Goal: Task Accomplishment & Management: Complete application form

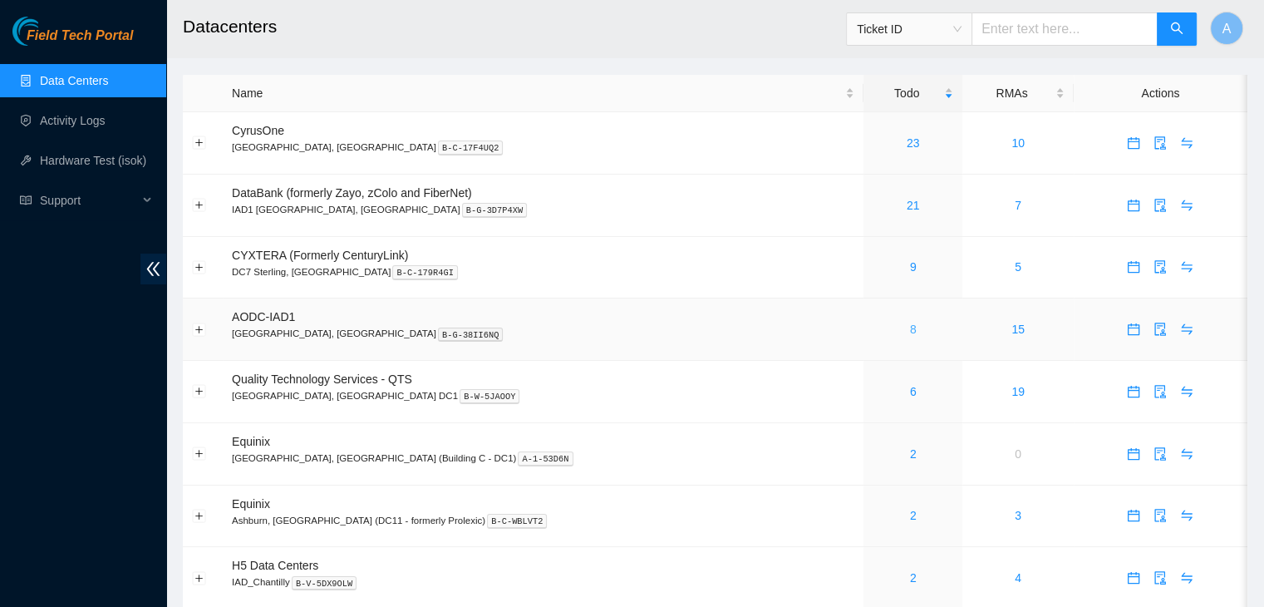
click at [910, 327] on link "8" at bounding box center [913, 328] width 7 height 13
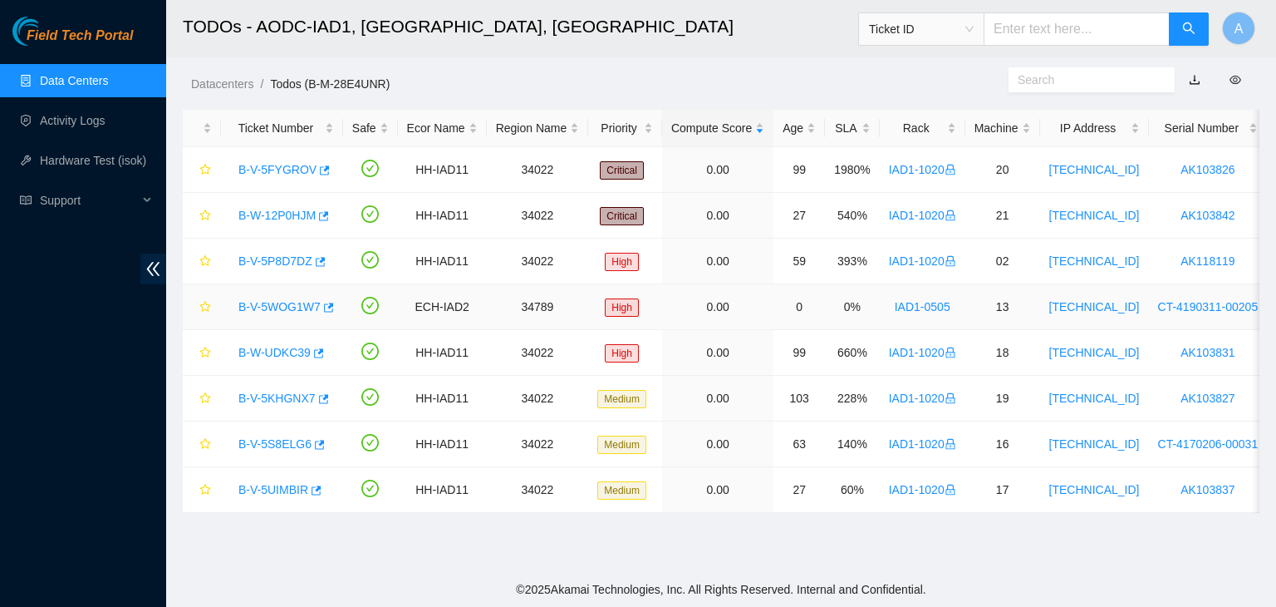
click at [268, 303] on link "B-V-5WOG1W7" at bounding box center [280, 306] width 82 height 13
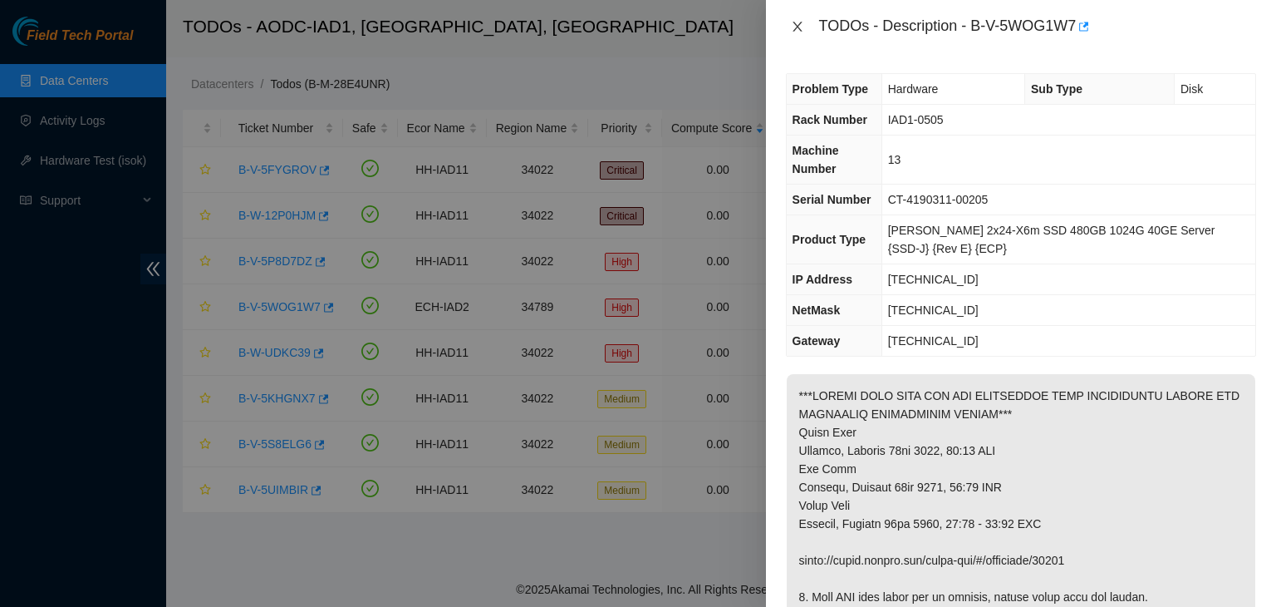
click at [798, 27] on icon "close" at bounding box center [797, 27] width 9 height 10
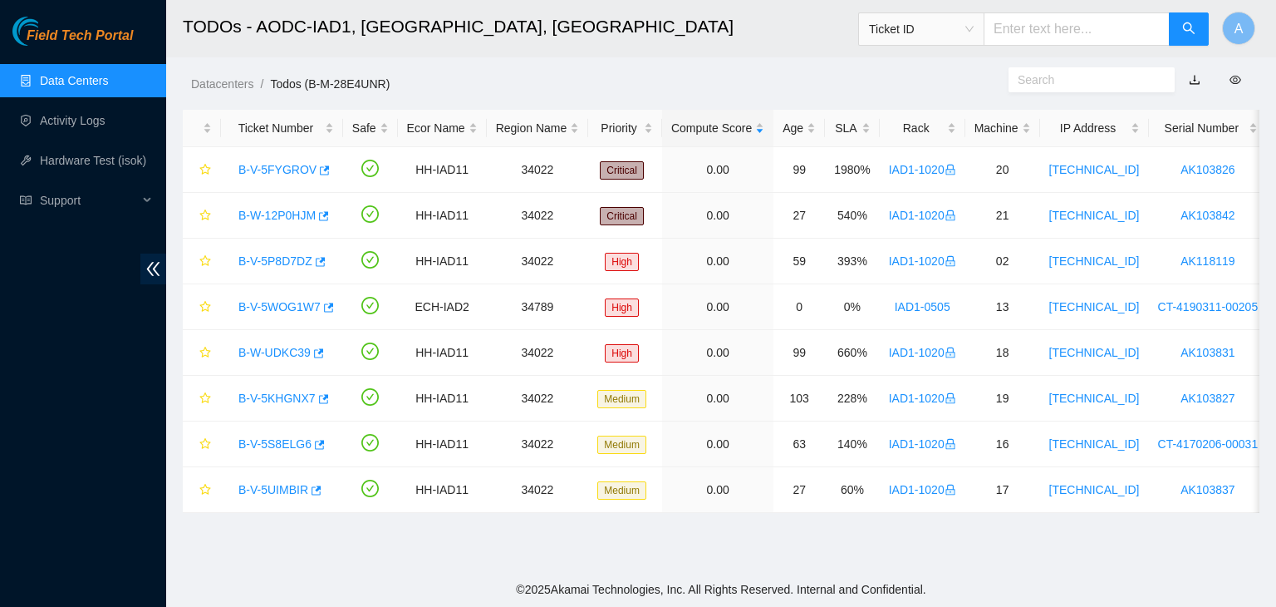
click at [108, 77] on link "Data Centers" at bounding box center [74, 80] width 68 height 13
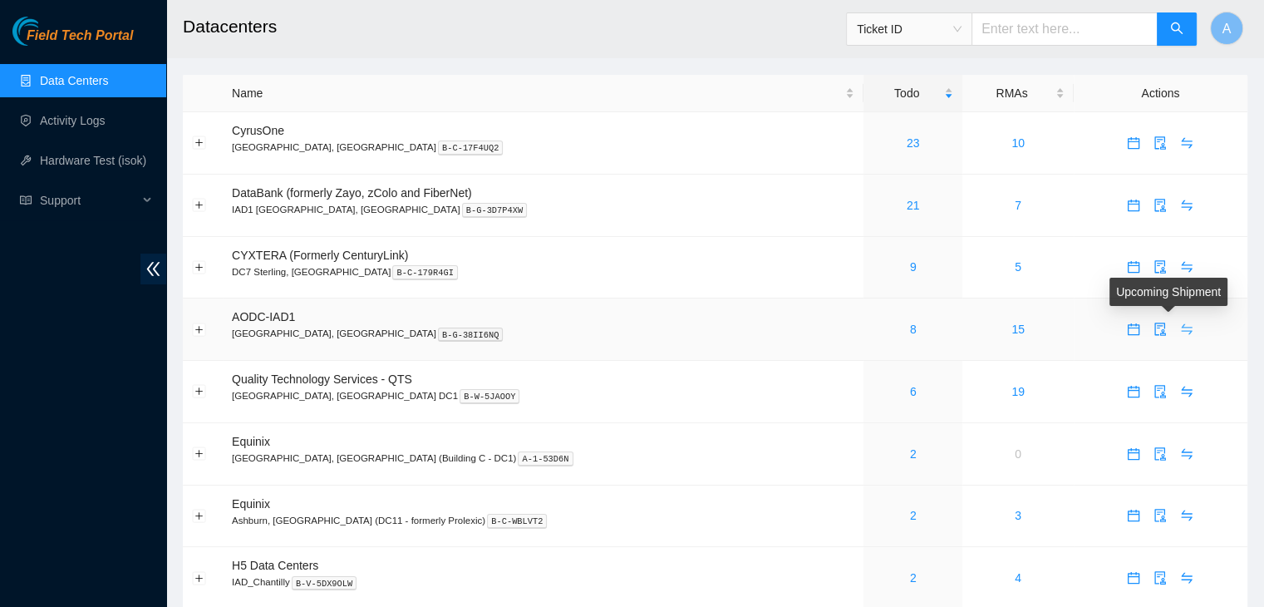
click at [1180, 324] on icon "swap" at bounding box center [1186, 328] width 13 height 13
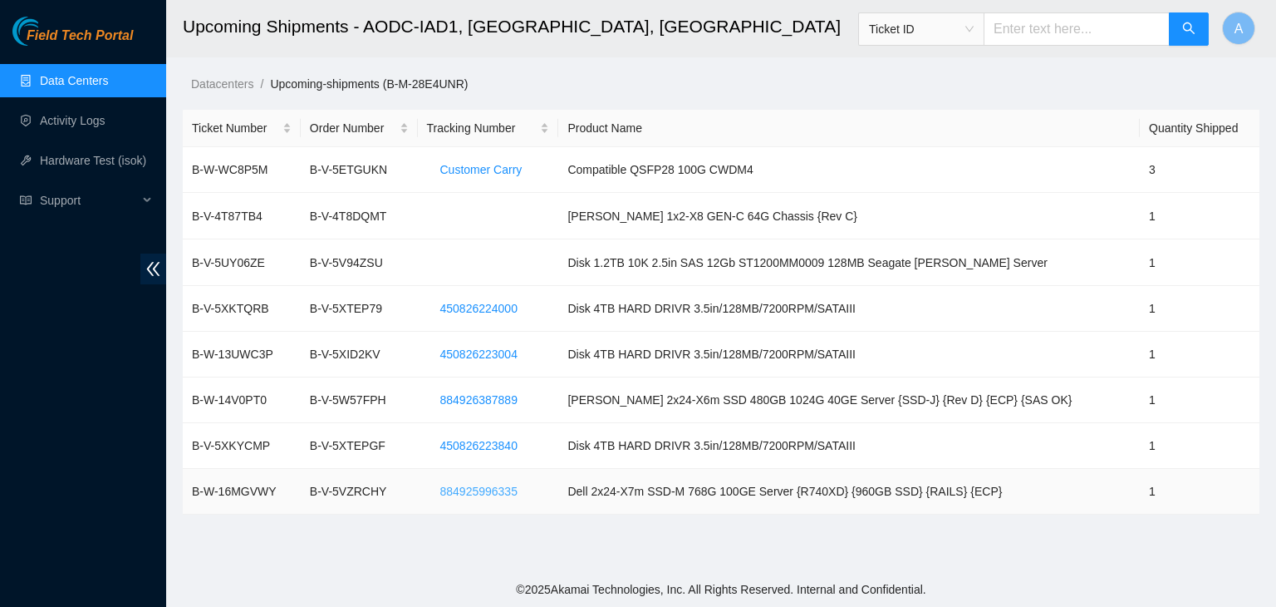
click at [518, 497] on span "884925996335" at bounding box center [478, 491] width 77 height 18
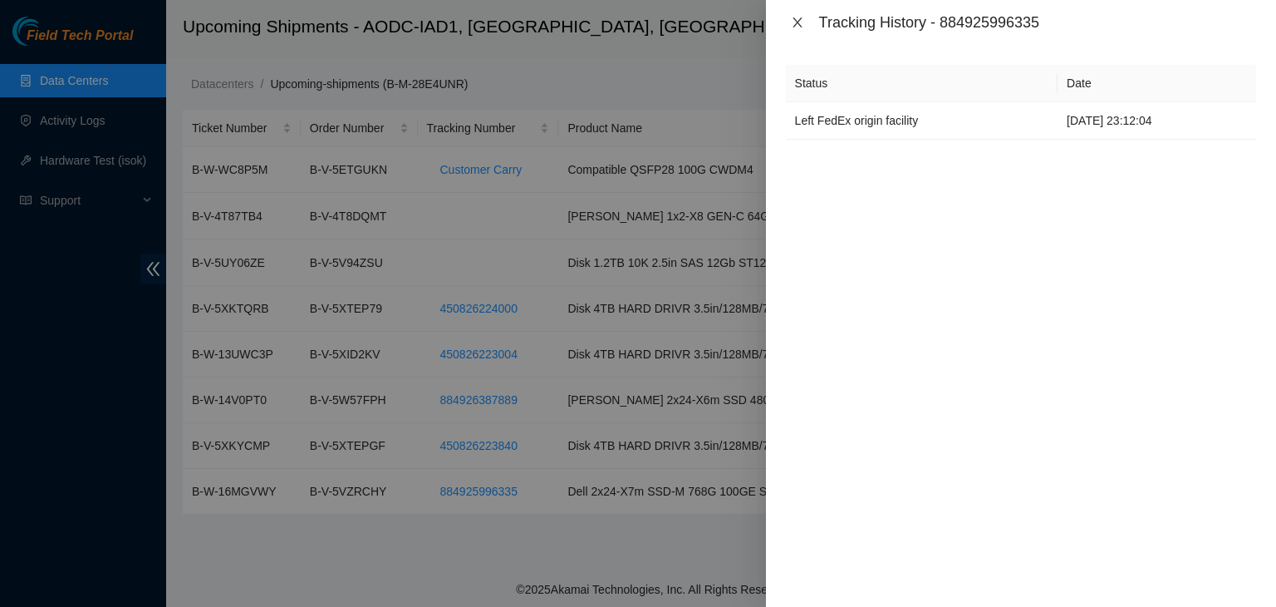
click at [797, 27] on icon "close" at bounding box center [797, 22] width 13 height 13
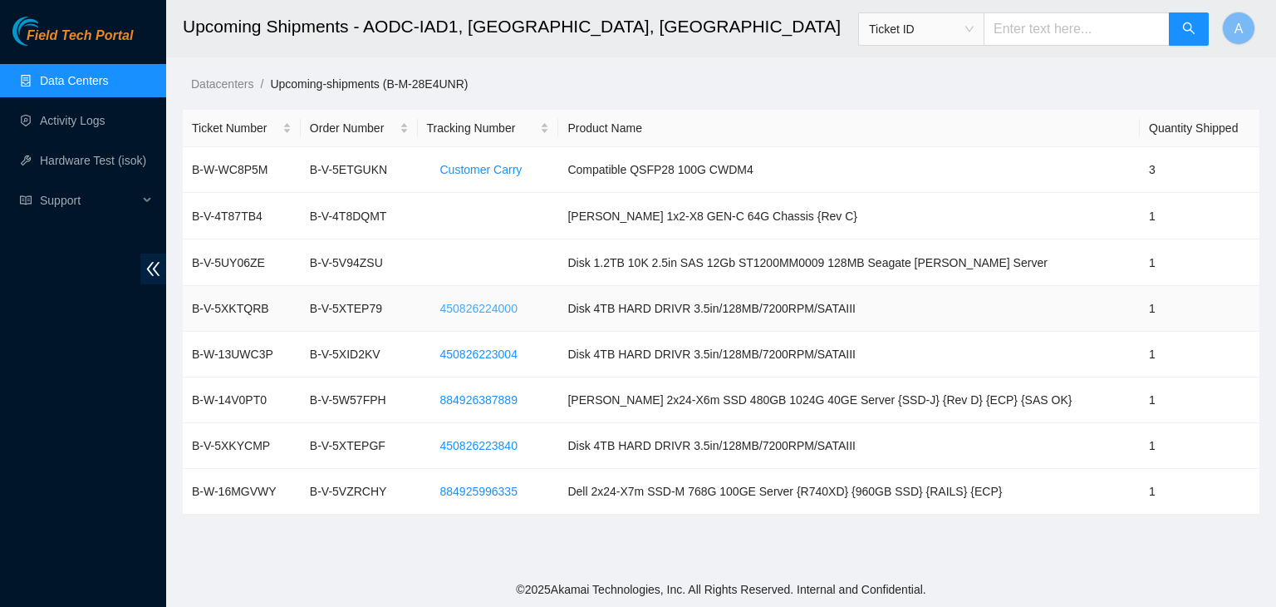
click at [518, 306] on span "450826224000" at bounding box center [478, 308] width 77 height 18
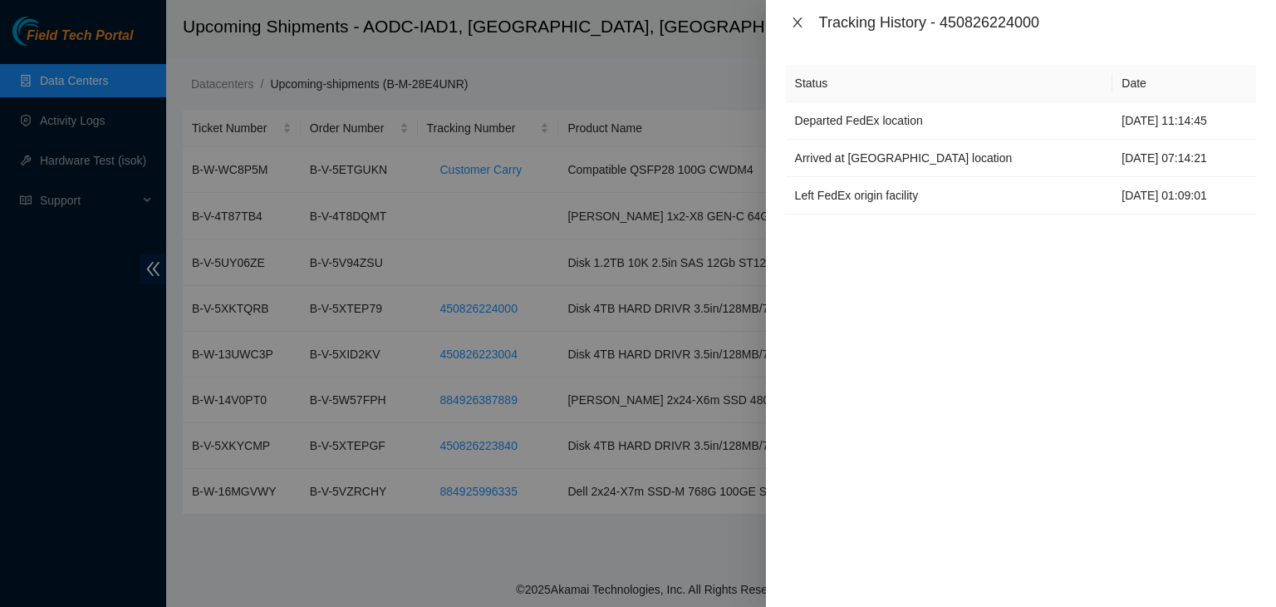
click at [791, 16] on icon "close" at bounding box center [797, 22] width 13 height 13
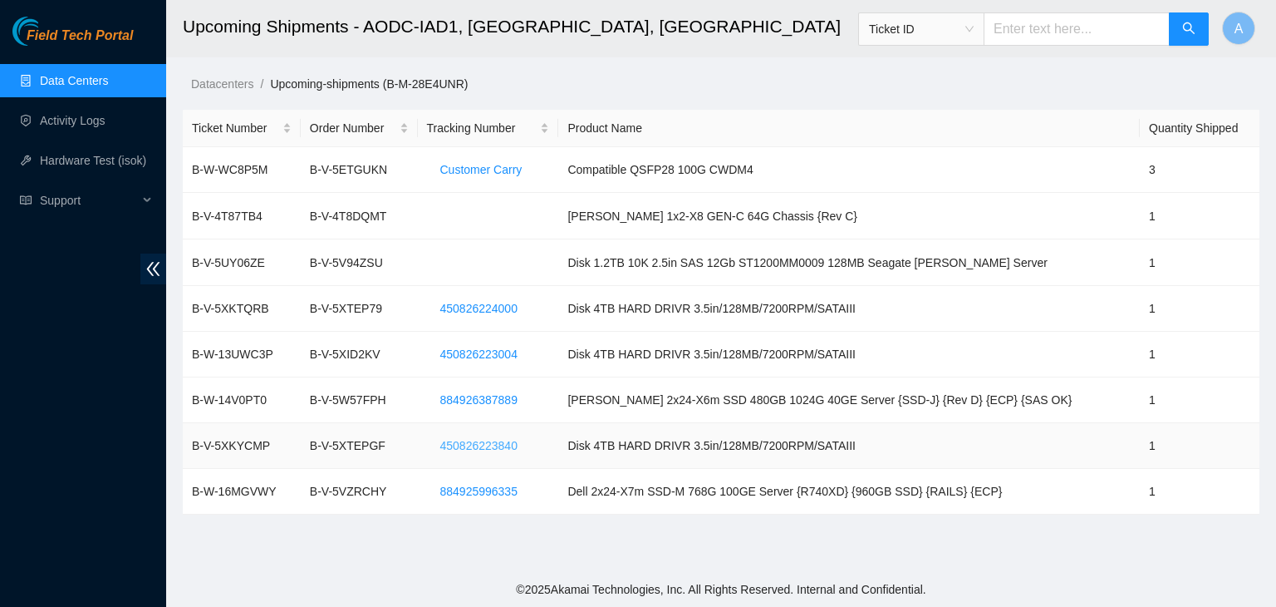
click at [518, 446] on span "450826223840" at bounding box center [478, 445] width 77 height 18
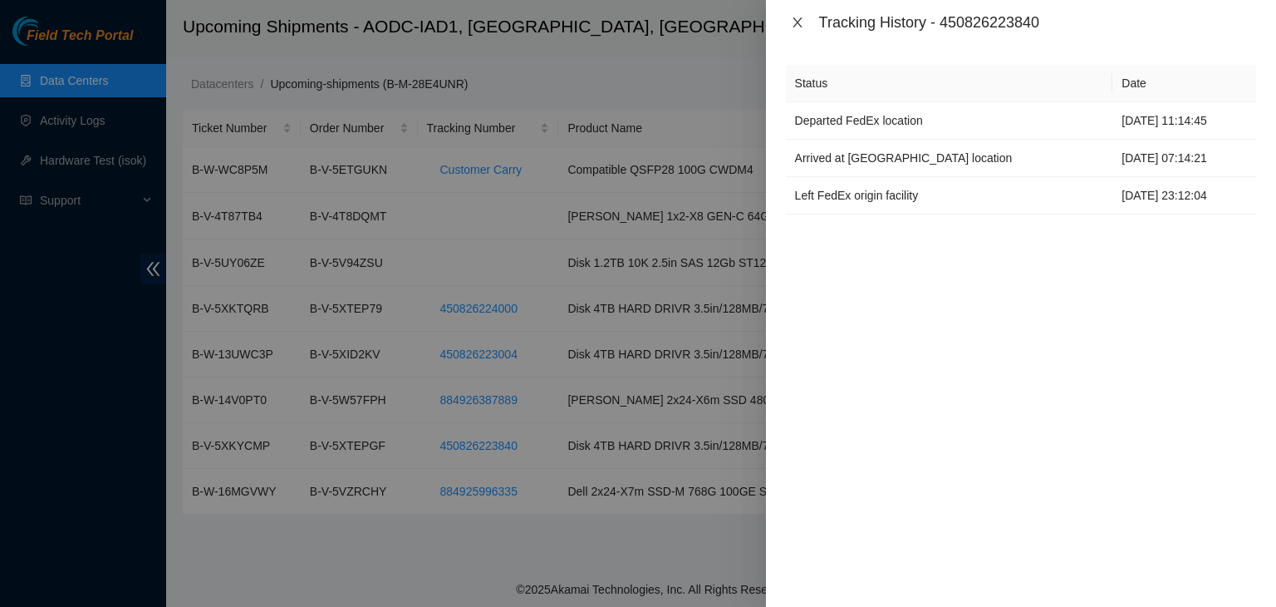
click at [804, 28] on button "Close" at bounding box center [797, 23] width 23 height 16
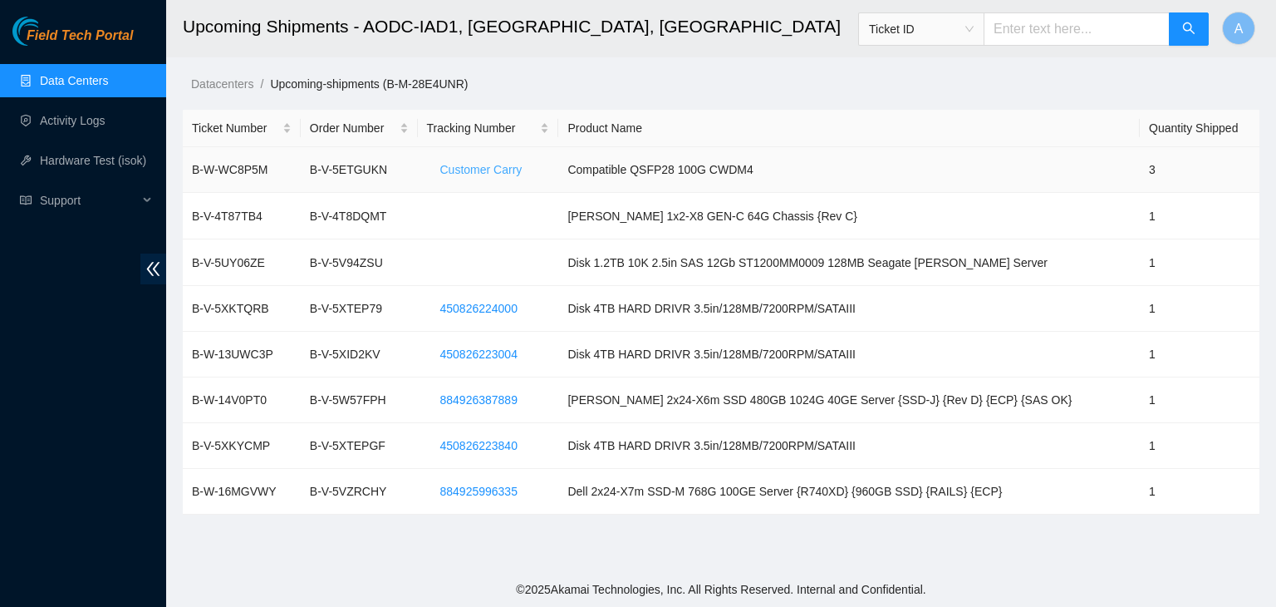
click at [523, 165] on span "Customer Carry" at bounding box center [481, 169] width 82 height 18
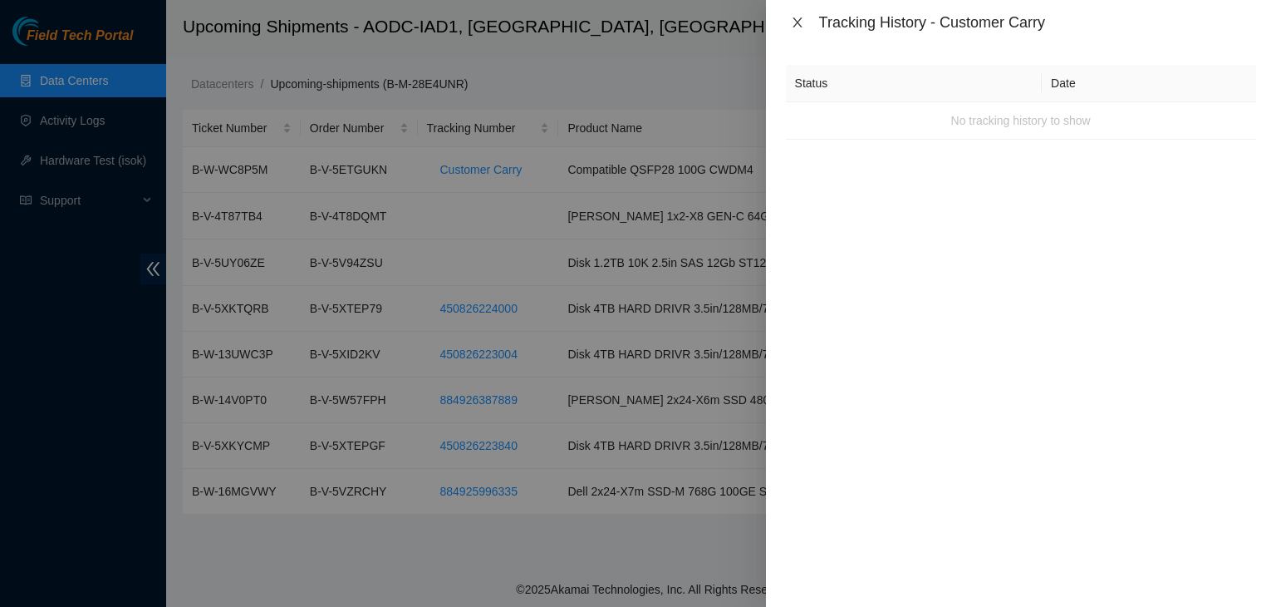
click at [799, 20] on icon "close" at bounding box center [797, 22] width 9 height 10
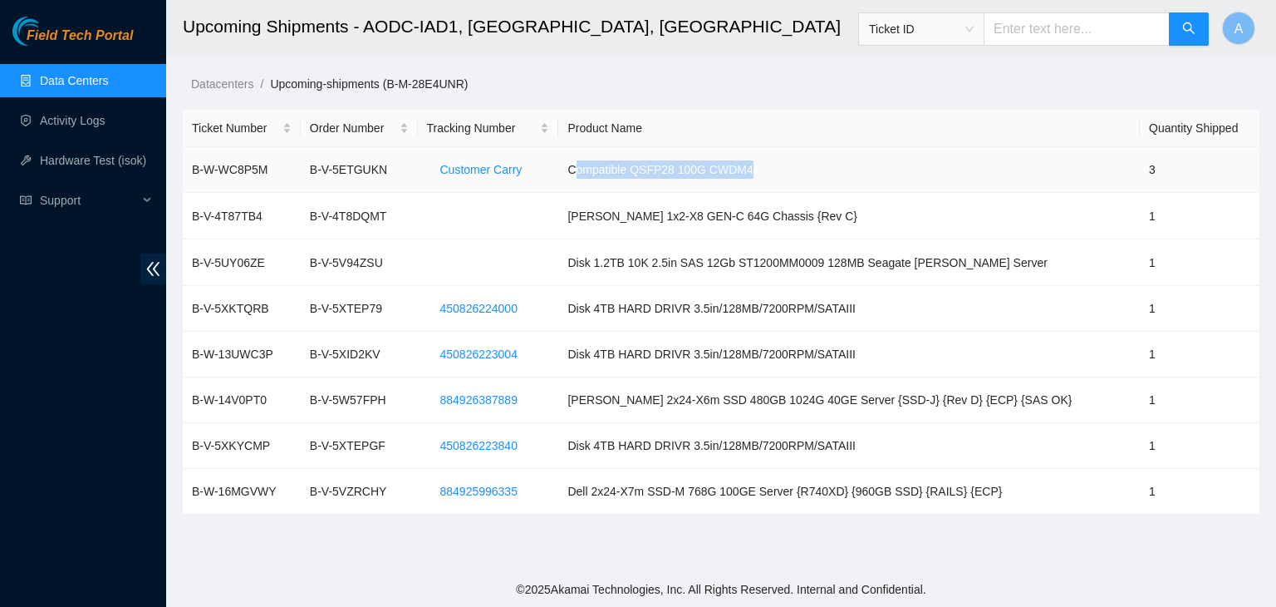
drag, startPoint x: 811, startPoint y: 165, endPoint x: 617, endPoint y: 151, distance: 194.1
click at [617, 151] on td "Compatible QSFP28 100G CWDM4" at bounding box center [849, 170] width 582 height 46
click at [71, 86] on link "Data Centers" at bounding box center [74, 80] width 68 height 13
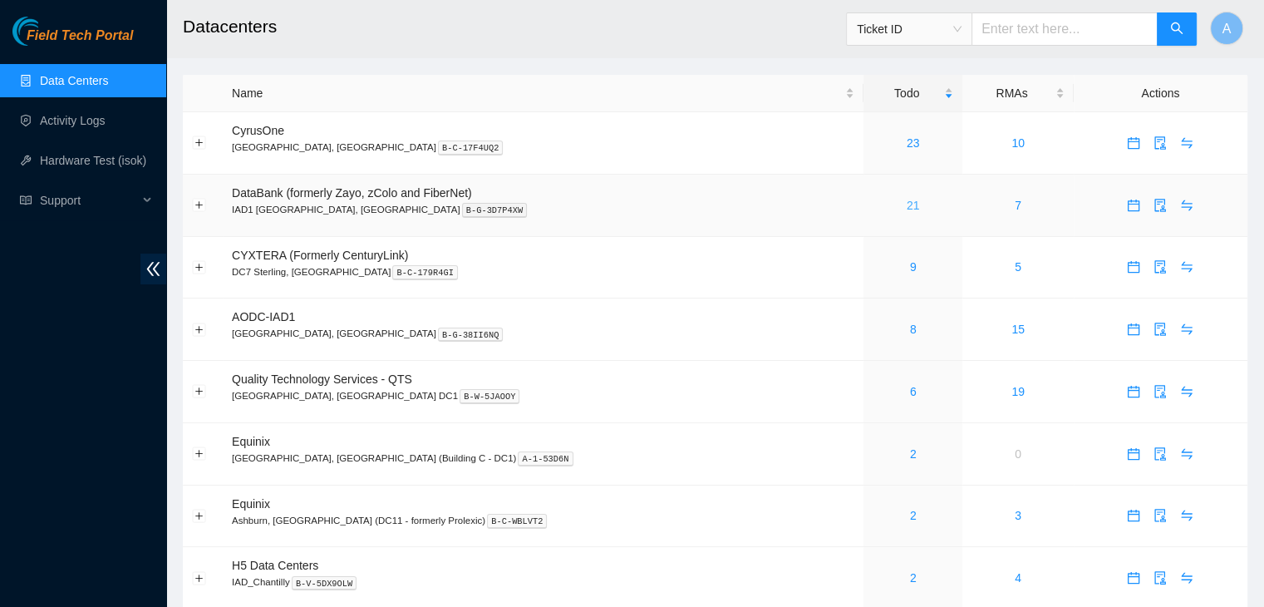
click at [907, 199] on link "21" at bounding box center [913, 205] width 13 height 13
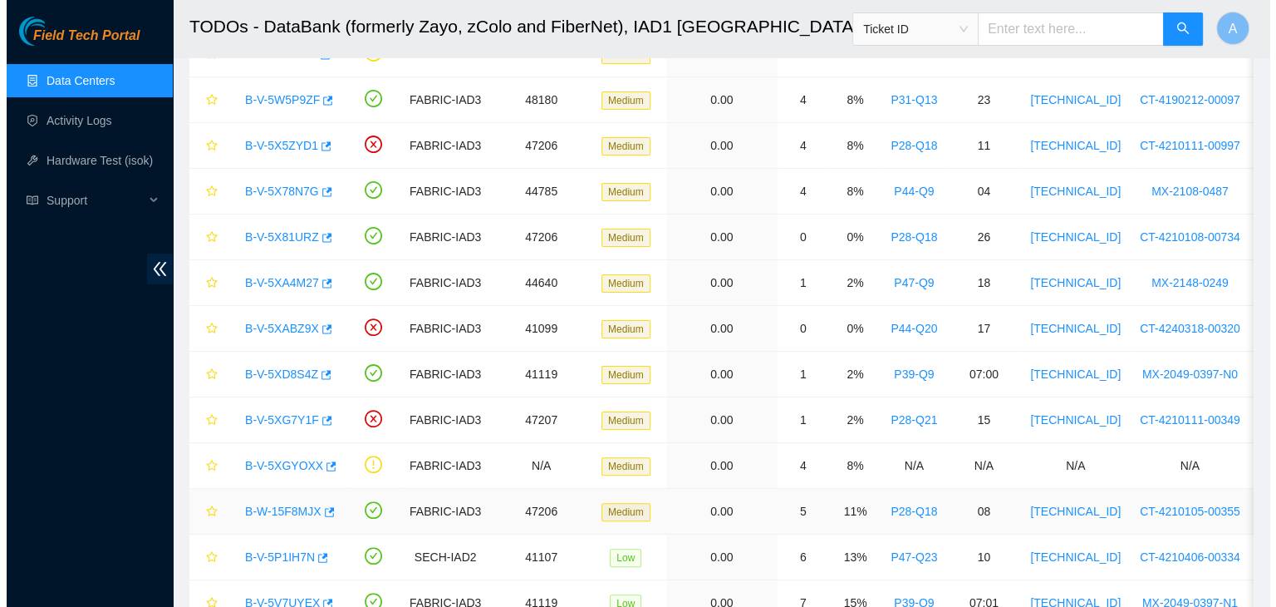
scroll to position [298, 0]
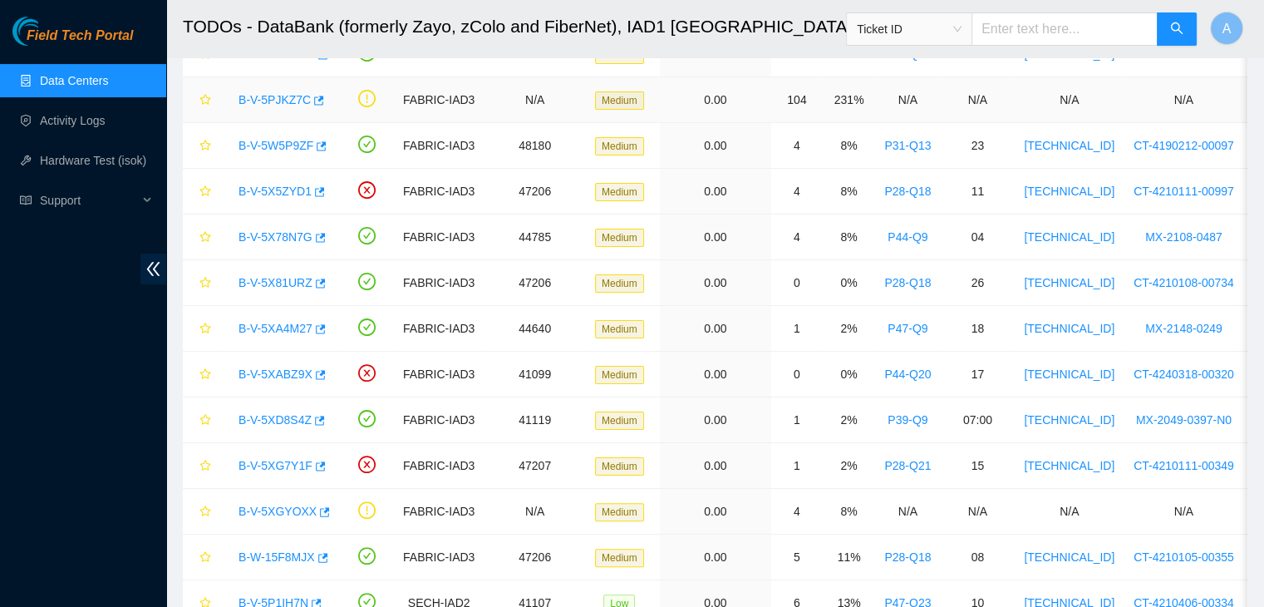
click at [276, 88] on div "B-V-5PJKZ7C" at bounding box center [280, 99] width 100 height 27
click at [271, 95] on link "B-V-5PJKZ7C" at bounding box center [275, 99] width 72 height 13
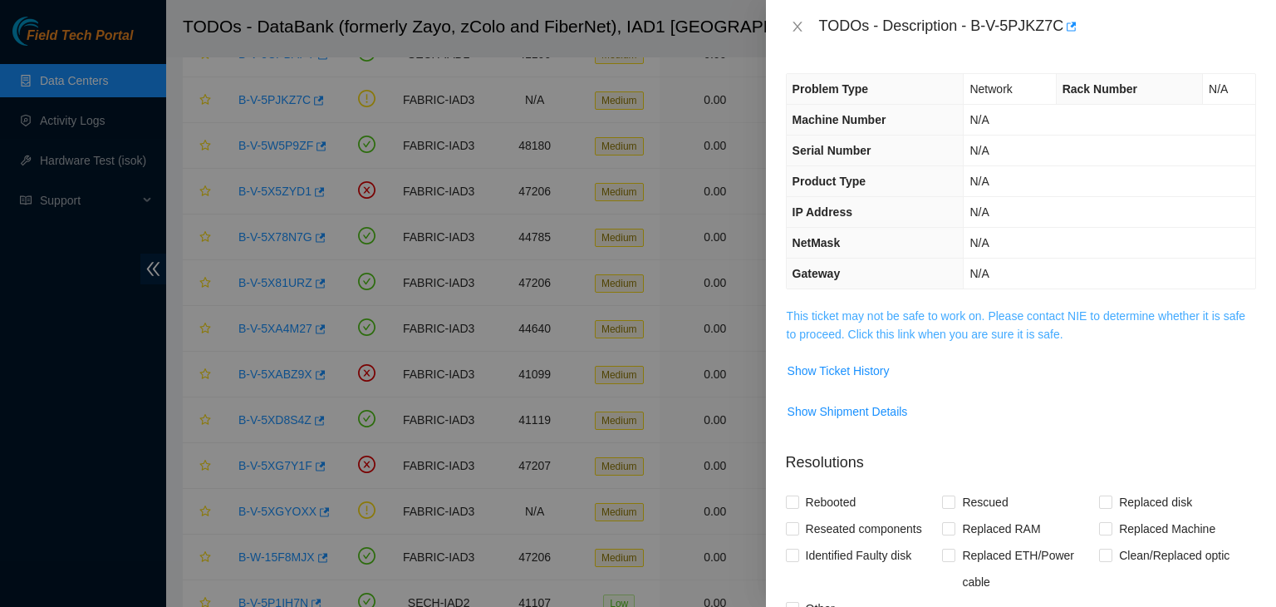
click at [1007, 328] on link "This ticket may not be safe to work on. Please contact NIE to determine whether…" at bounding box center [1016, 325] width 459 height 32
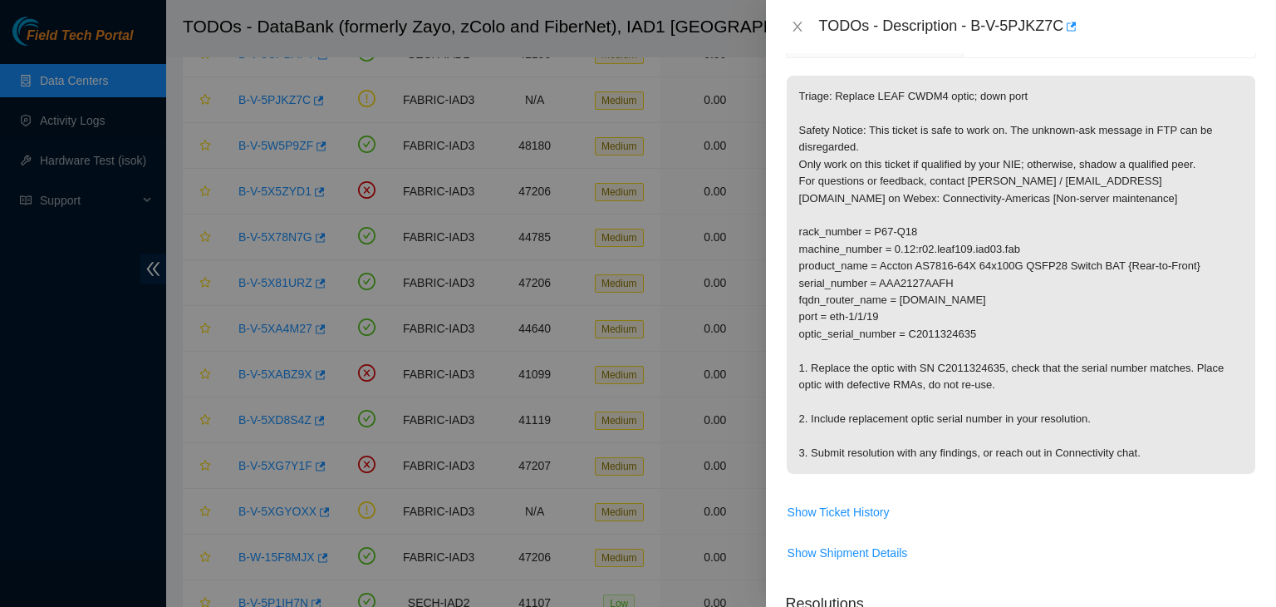
scroll to position [232, 0]
drag, startPoint x: 979, startPoint y: 336, endPoint x: 903, endPoint y: 307, distance: 80.7
click at [903, 307] on p "Triage: Replace LEAF CWDM4 optic; down port Safety Notice: This ticket is safe …" at bounding box center [1021, 274] width 469 height 398
drag, startPoint x: 874, startPoint y: 236, endPoint x: 926, endPoint y: 230, distance: 51.9
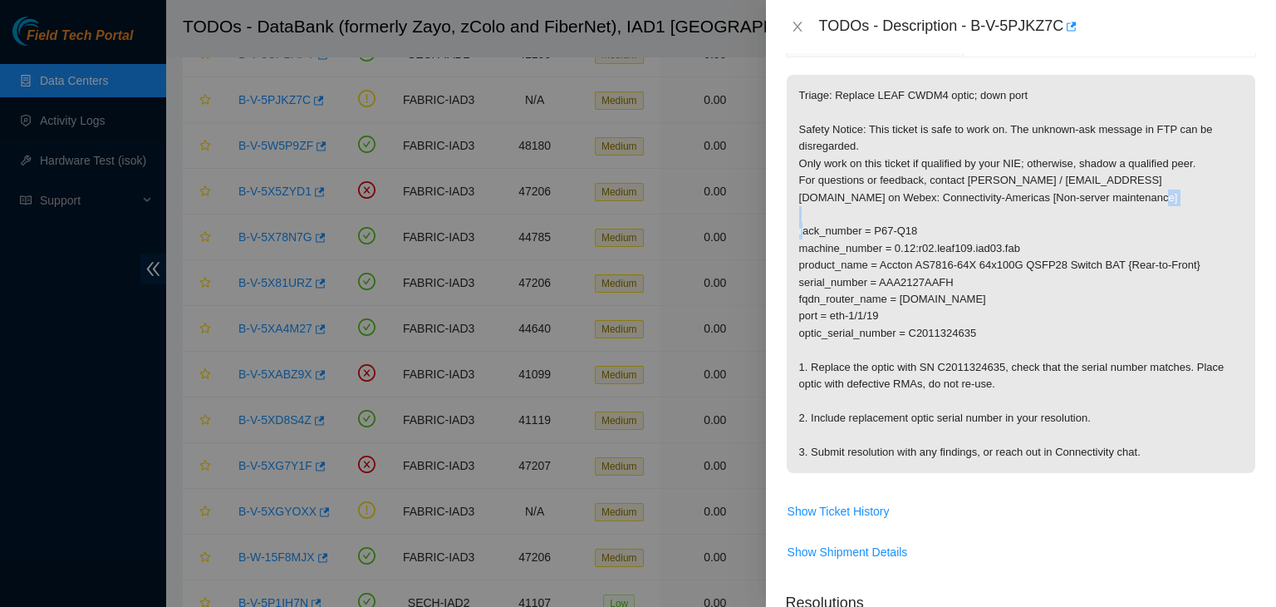
click at [926, 230] on p "Triage: Replace LEAF CWDM4 optic; down port Safety Notice: This ticket is safe …" at bounding box center [1021, 274] width 469 height 398
drag, startPoint x: 900, startPoint y: 299, endPoint x: 1110, endPoint y: 297, distance: 210.3
click at [1110, 297] on p "Triage: Replace LEAF CWDM4 optic; down port Safety Notice: This ticket is safe …" at bounding box center [1021, 274] width 469 height 398
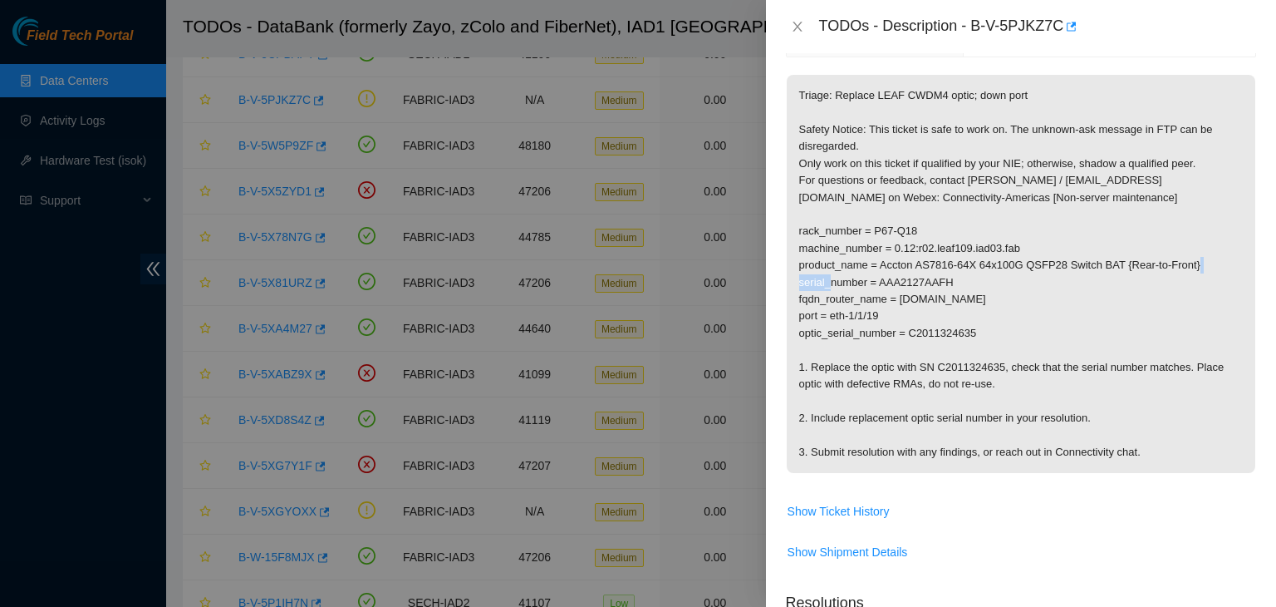
drag, startPoint x: 891, startPoint y: 282, endPoint x: 976, endPoint y: 280, distance: 84.8
click at [976, 280] on p "Triage: Replace LEAF CWDM4 optic; down port Safety Notice: This ticket is safe …" at bounding box center [1021, 274] width 469 height 398
drag, startPoint x: 1024, startPoint y: 263, endPoint x: 1057, endPoint y: 263, distance: 33.3
click at [1057, 263] on p "Triage: Replace LEAF CWDM4 optic; down port Safety Notice: This ticket is safe …" at bounding box center [1021, 274] width 469 height 398
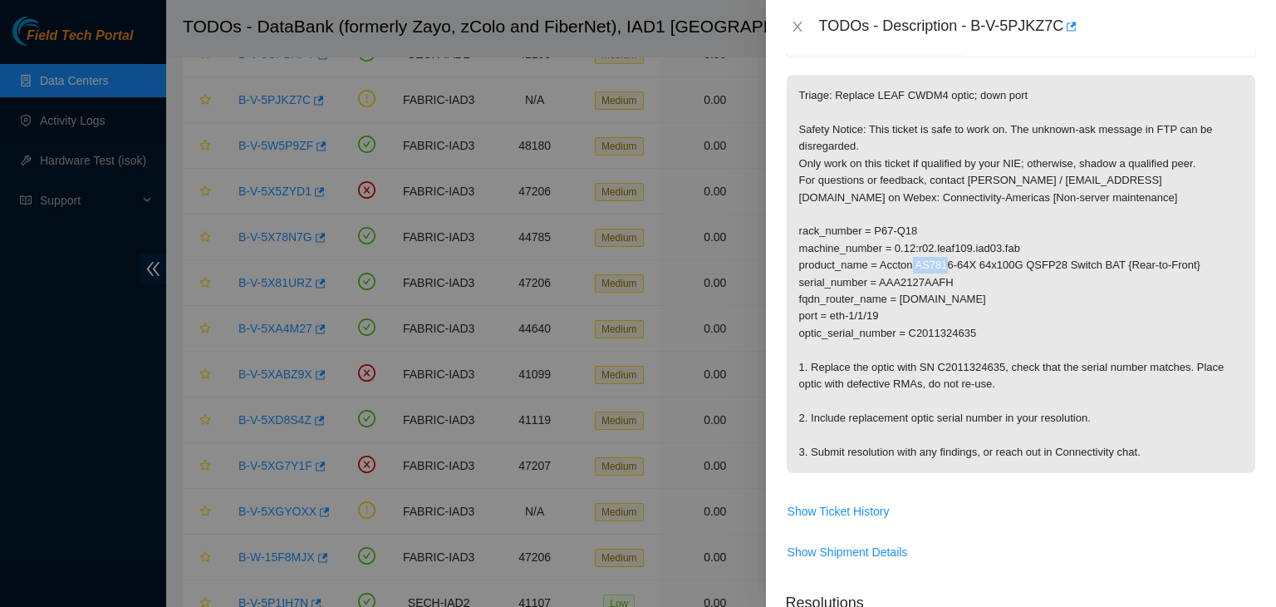
click at [1057, 263] on p "Triage: Replace LEAF CWDM4 optic; down port Safety Notice: This ticket is safe …" at bounding box center [1021, 274] width 469 height 398
drag, startPoint x: 981, startPoint y: 327, endPoint x: 907, endPoint y: 337, distance: 73.8
click at [907, 337] on p "Triage: Replace LEAF CWDM4 optic; down port Safety Notice: This ticket is safe …" at bounding box center [1021, 274] width 469 height 398
click at [862, 512] on span "Show Ticket History" at bounding box center [839, 511] width 102 height 18
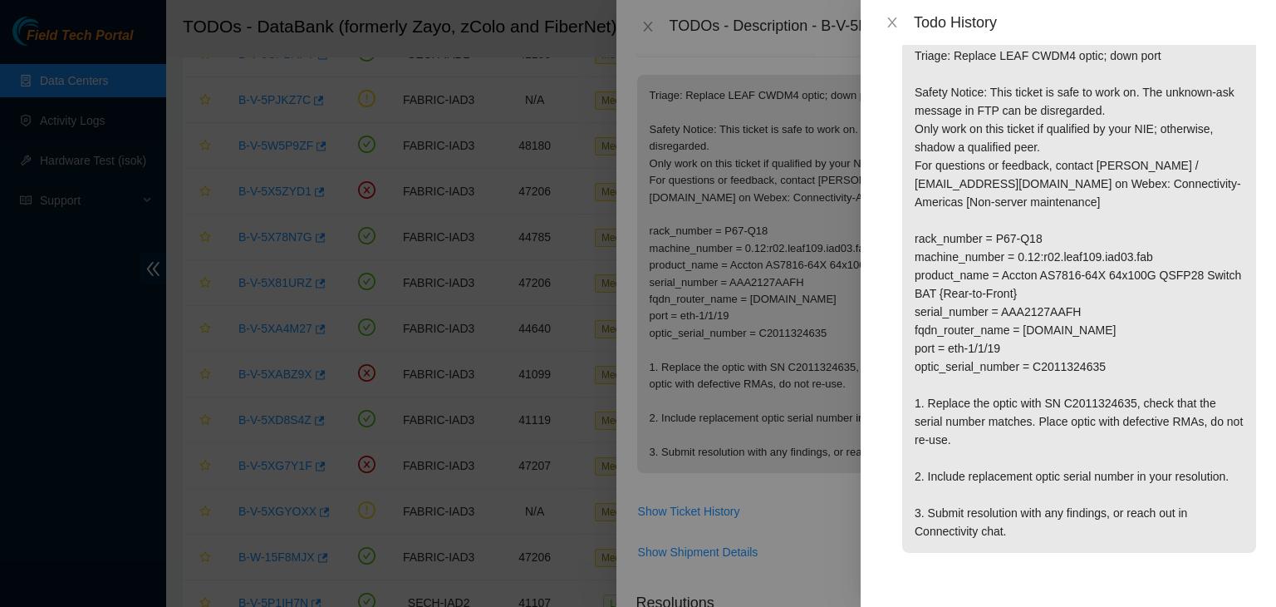
scroll to position [0, 0]
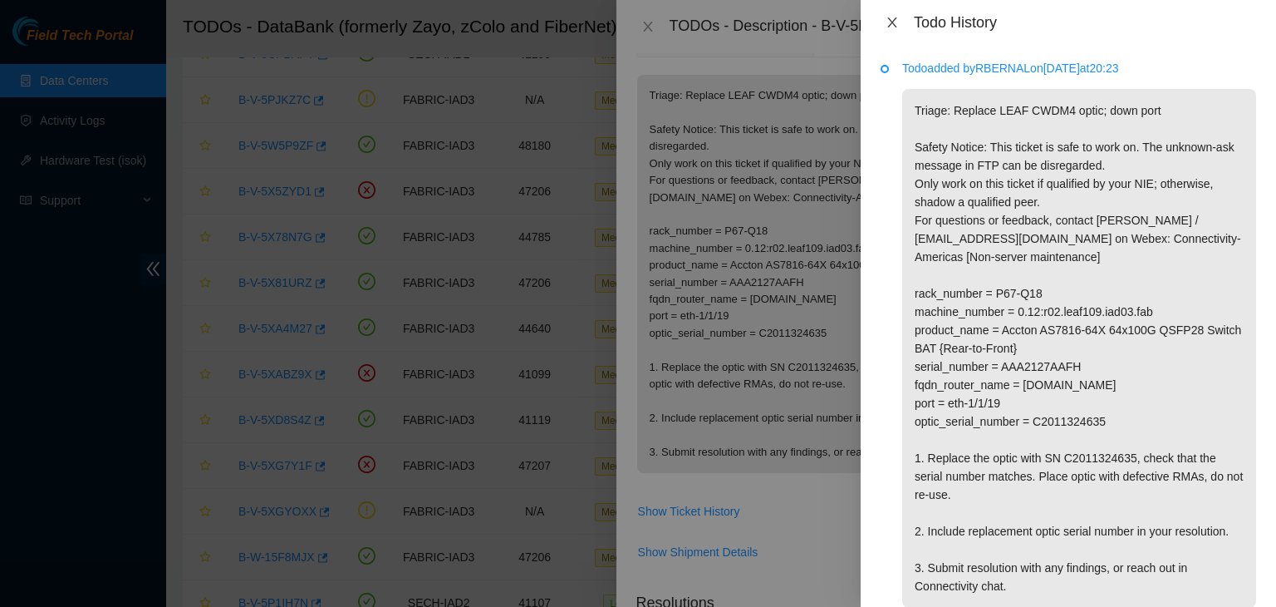
click at [891, 23] on icon "close" at bounding box center [892, 22] width 9 height 10
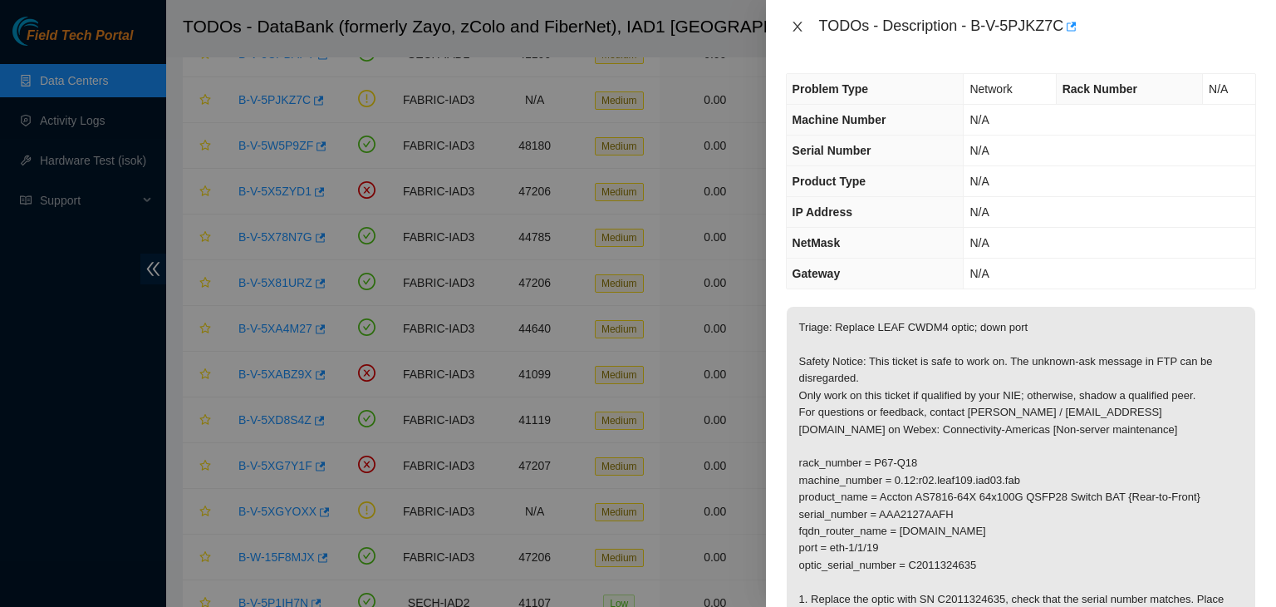
click at [794, 29] on icon "close" at bounding box center [797, 26] width 13 height 13
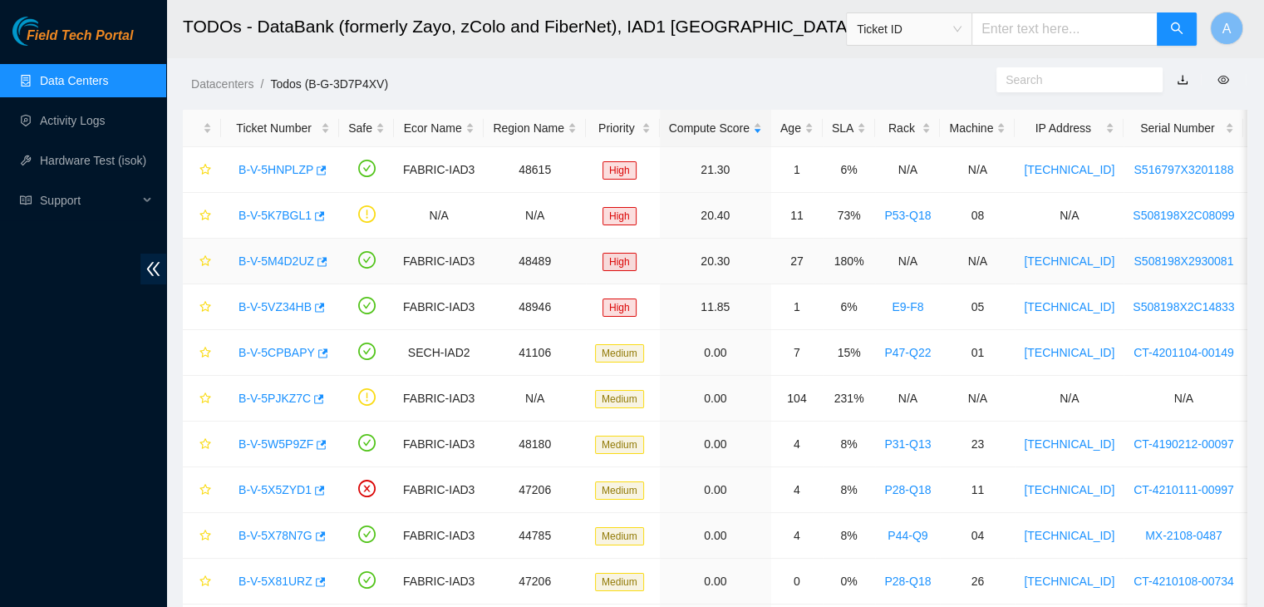
click at [273, 263] on link "B-V-5M4D2UZ" at bounding box center [277, 260] width 76 height 13
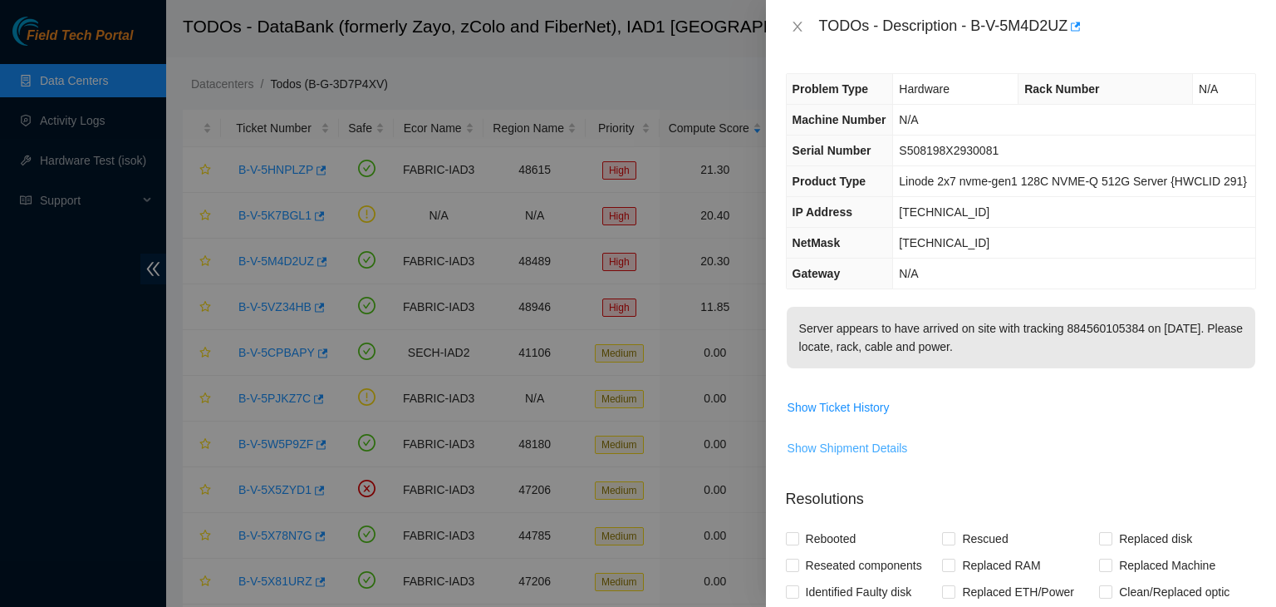
click at [858, 440] on span "Show Shipment Details" at bounding box center [848, 448] width 120 height 18
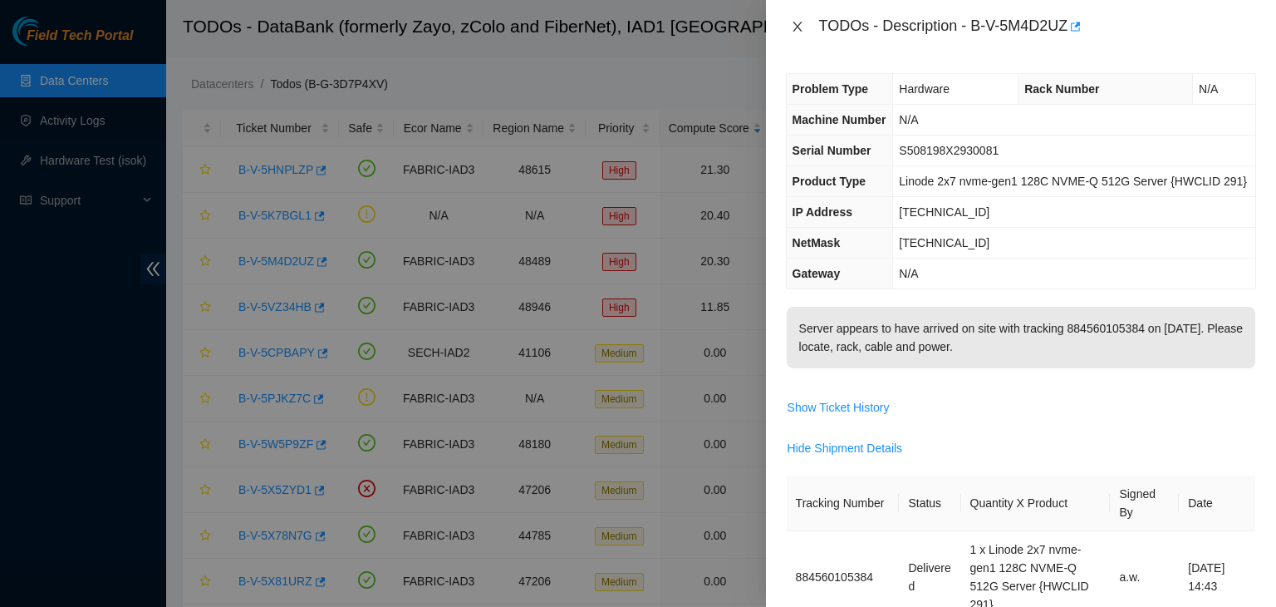
click at [804, 25] on button "Close" at bounding box center [797, 27] width 23 height 16
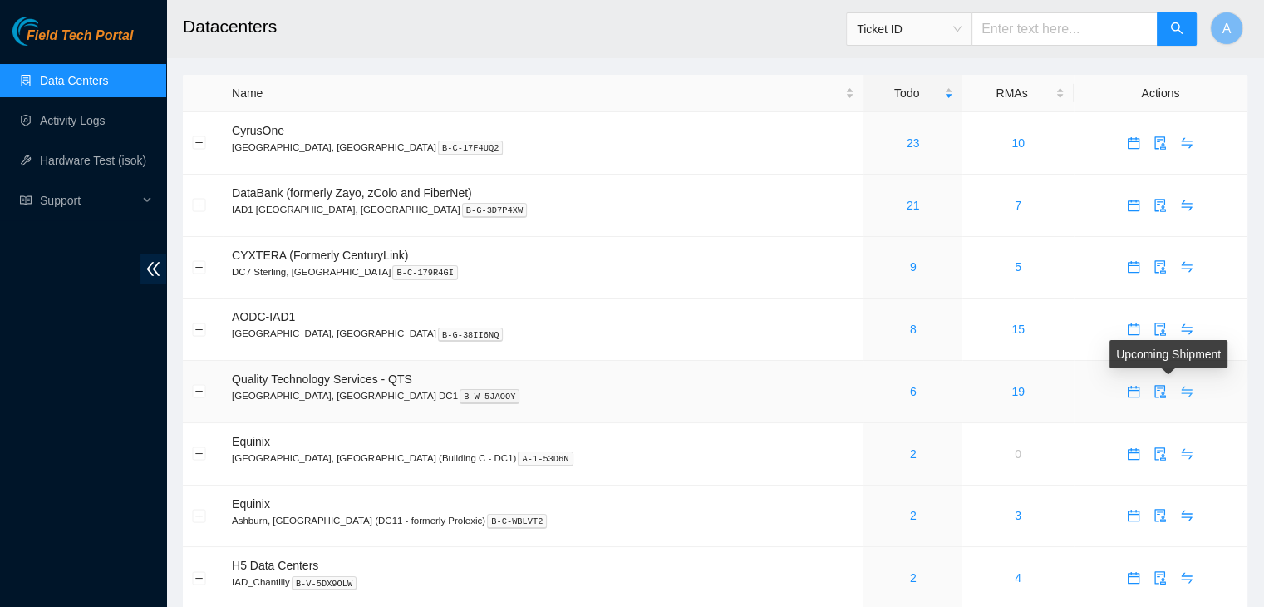
click at [1180, 393] on icon "swap" at bounding box center [1186, 391] width 13 height 13
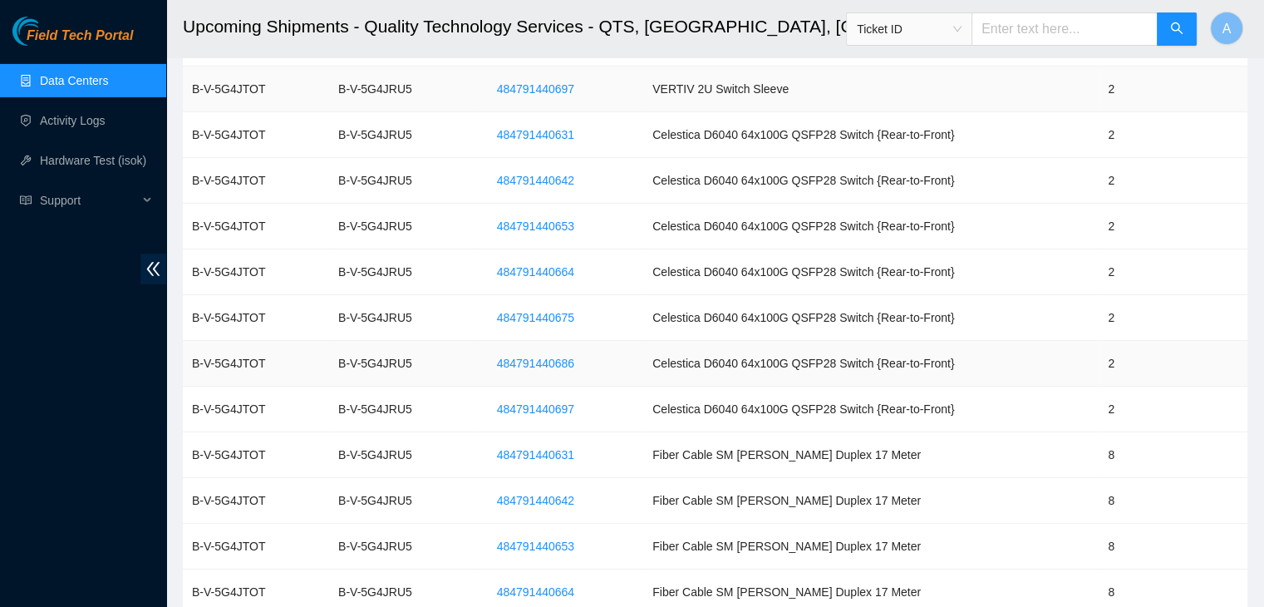
scroll to position [5796, 0]
drag, startPoint x: 744, startPoint y: 252, endPoint x: 717, endPoint y: 253, distance: 26.6
click at [717, 253] on td "Celestica D6040 64x100G QSFP28 Switch {Rear-to-Front}" at bounding box center [870, 271] width 455 height 46
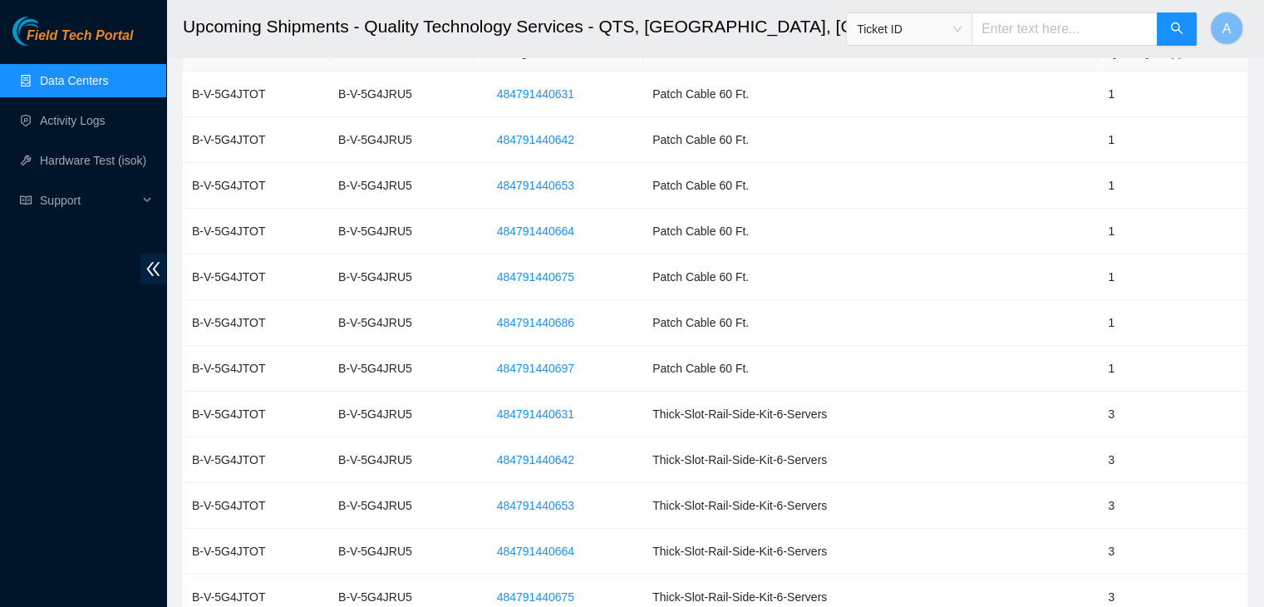
scroll to position [0, 0]
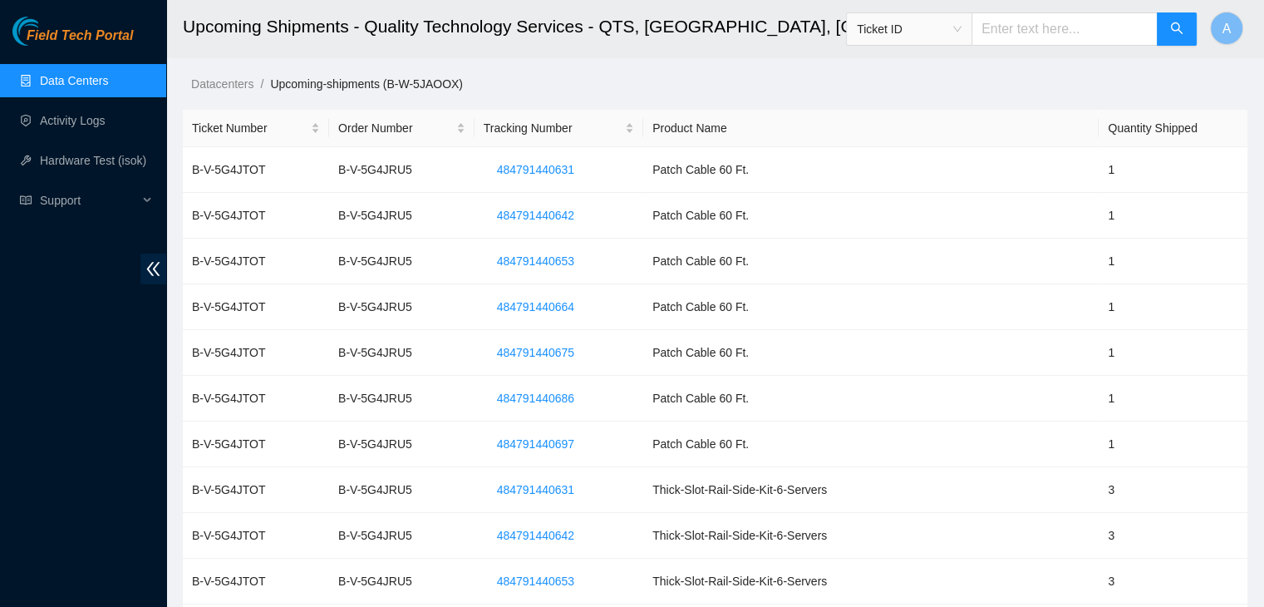
click at [108, 83] on link "Data Centers" at bounding box center [74, 80] width 68 height 13
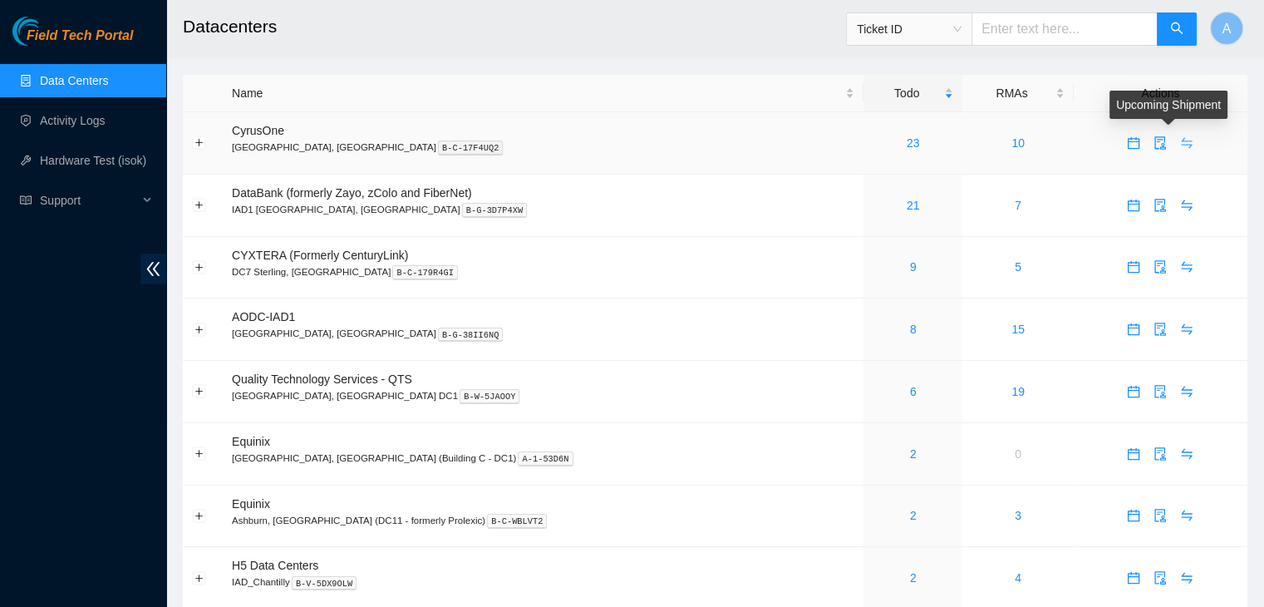
click at [1182, 140] on icon "swap" at bounding box center [1187, 143] width 11 height 11
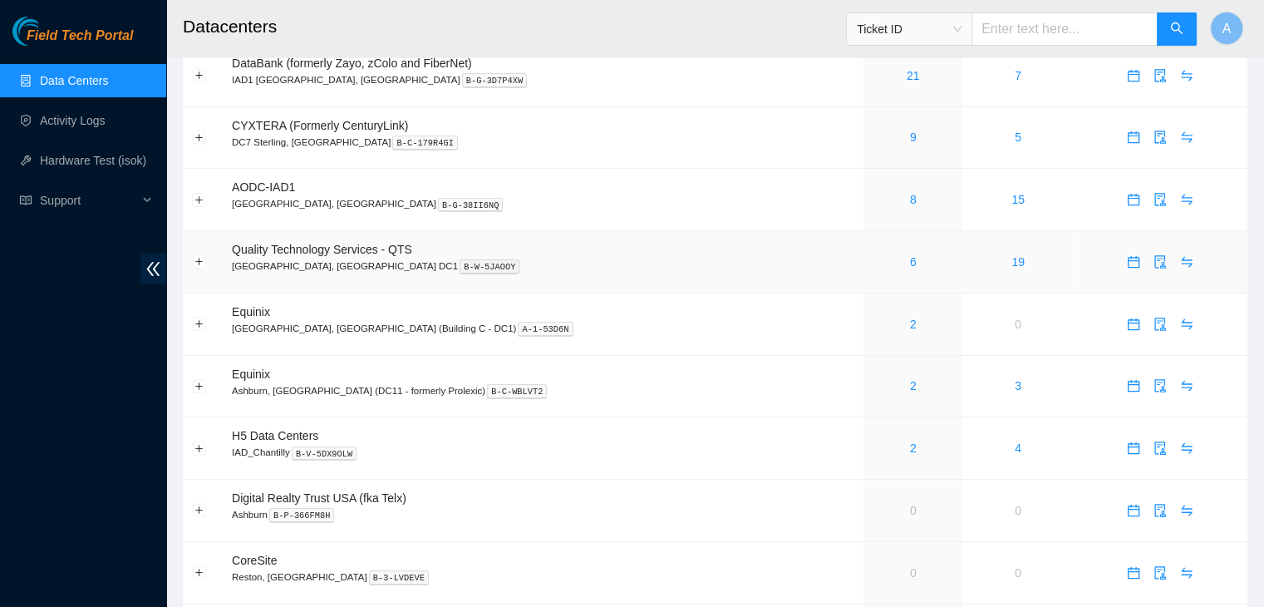
scroll to position [131, 0]
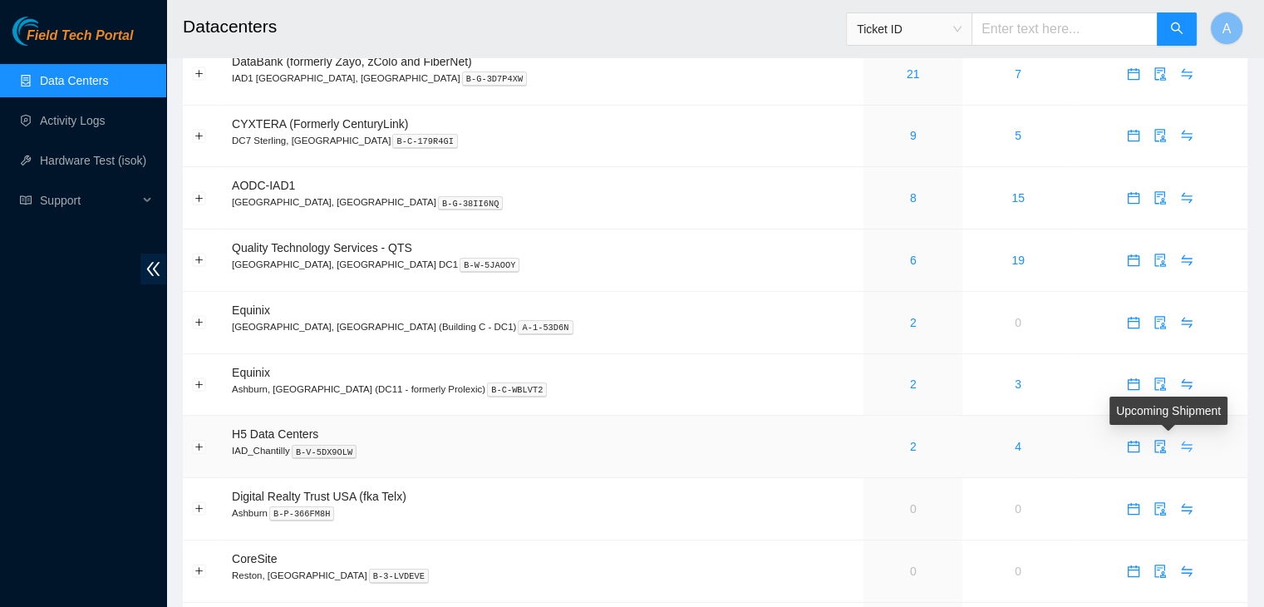
click at [1180, 441] on icon "swap" at bounding box center [1186, 446] width 13 height 13
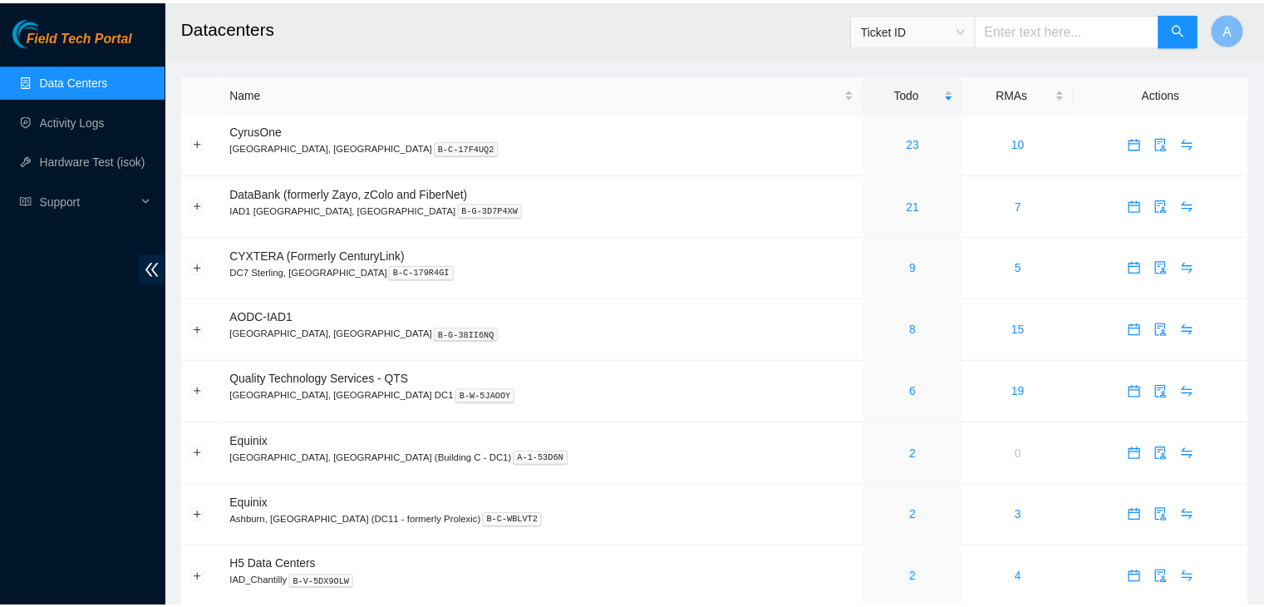
scroll to position [131, 0]
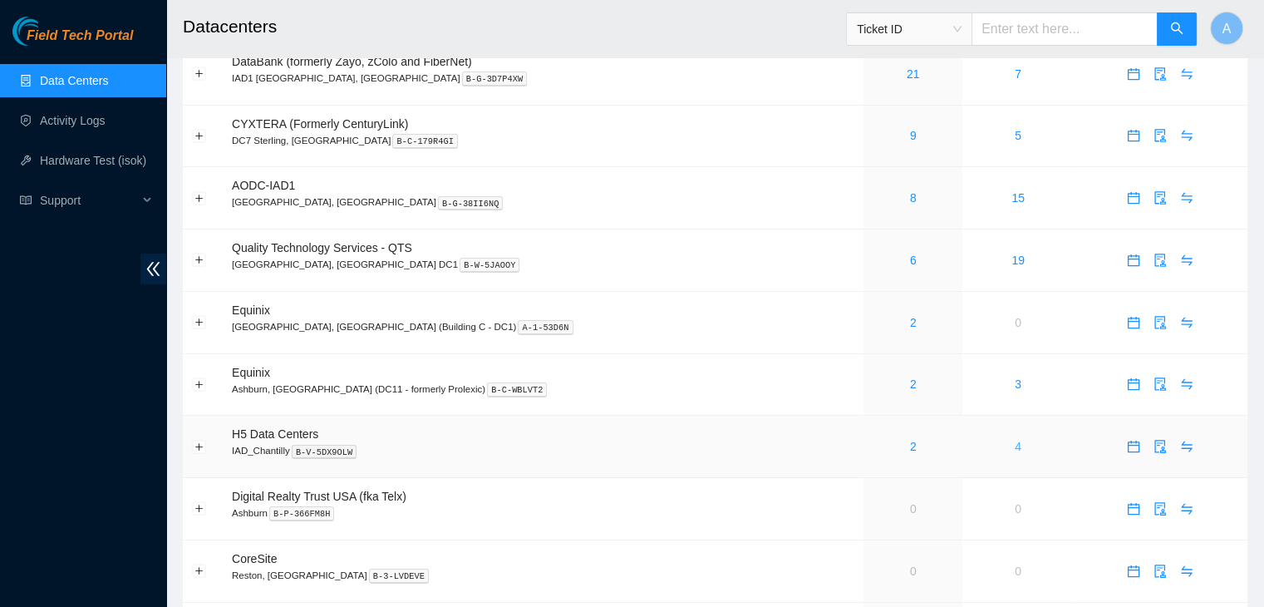
click at [1015, 450] on link "4" at bounding box center [1018, 446] width 7 height 13
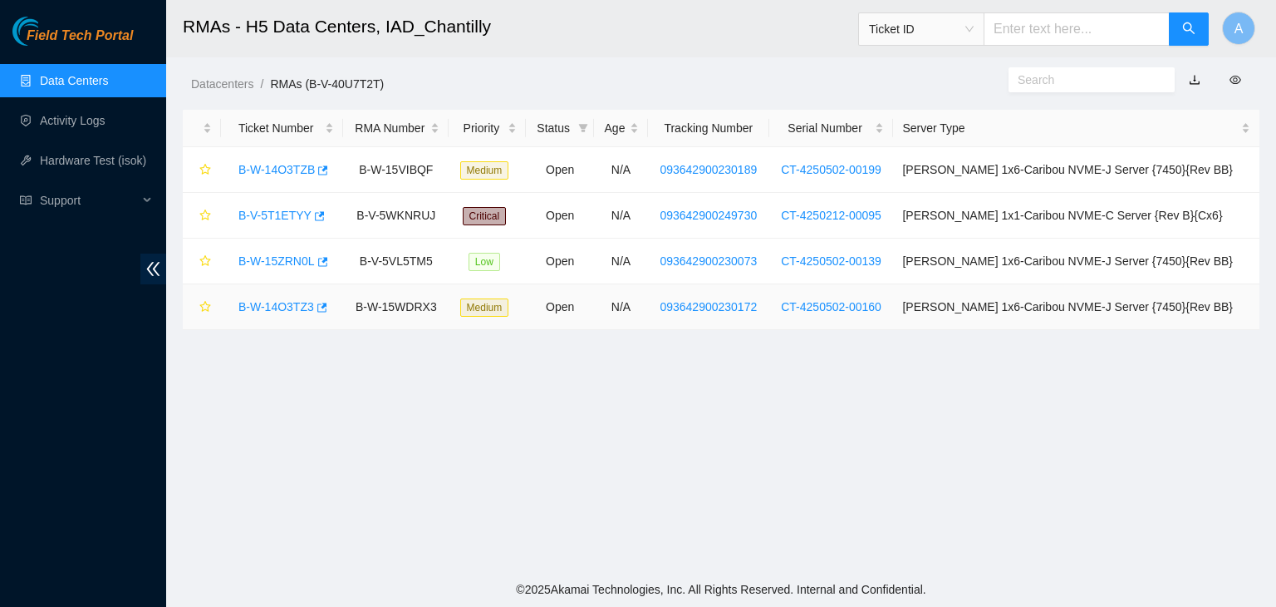
click at [290, 301] on link "B-W-14O3TZ3" at bounding box center [277, 306] width 76 height 13
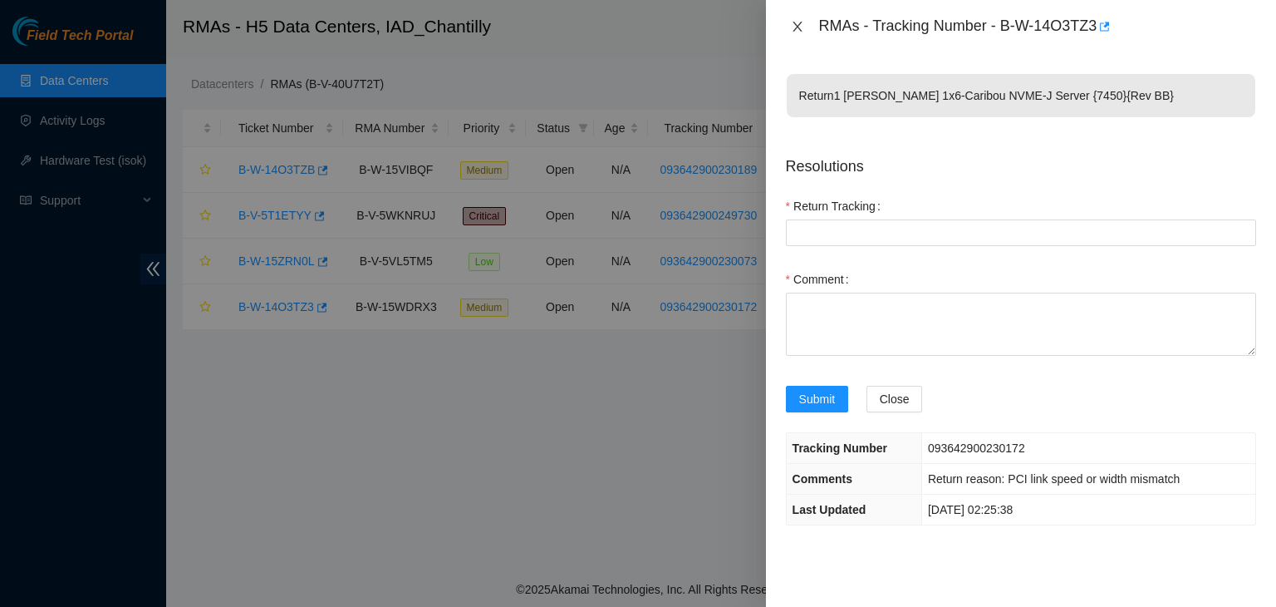
click at [800, 21] on icon "close" at bounding box center [797, 26] width 13 height 13
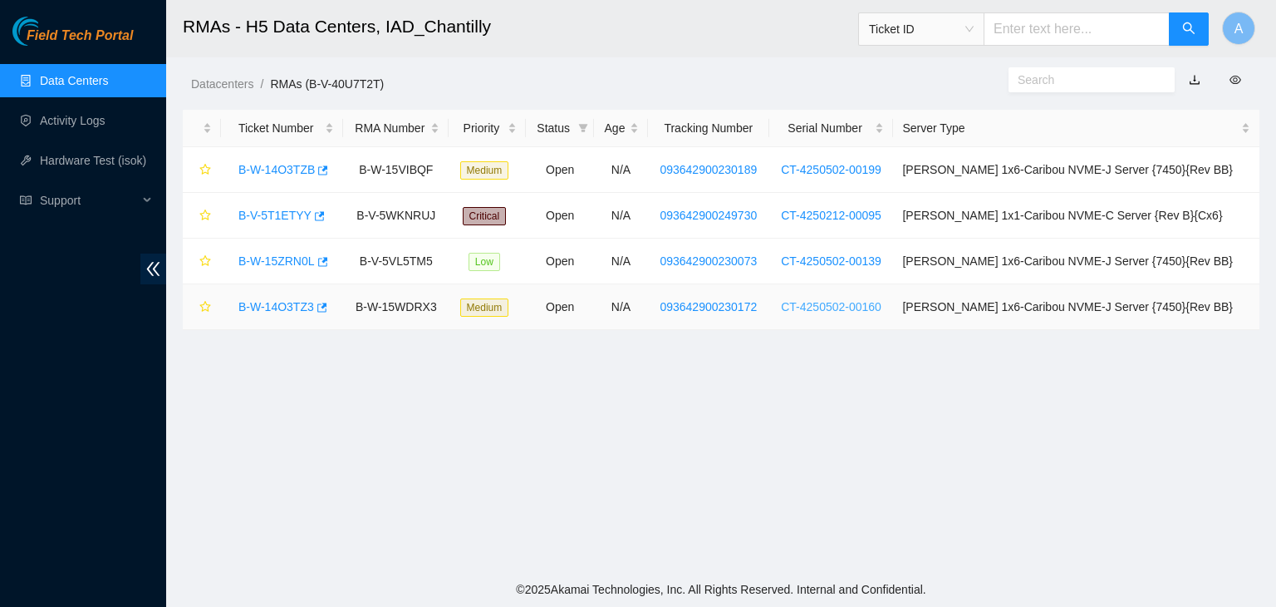
click at [873, 310] on link "CT-4250502-00160" at bounding box center [831, 306] width 101 height 13
click at [105, 87] on link "Data Centers" at bounding box center [74, 80] width 68 height 13
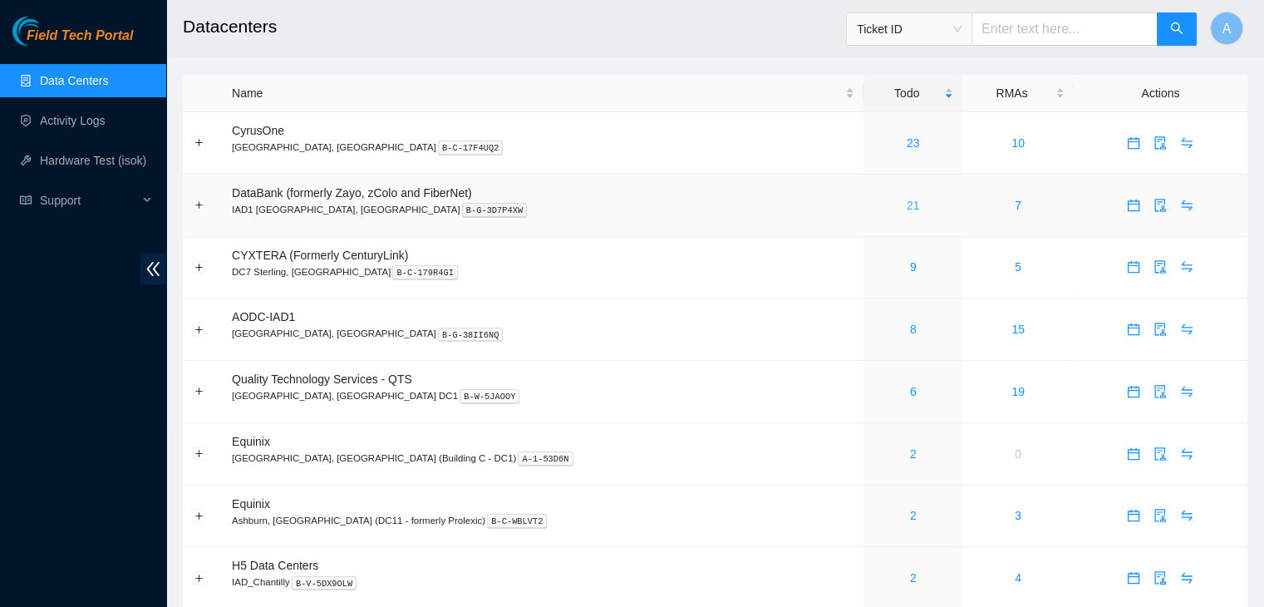
click at [907, 208] on link "21" at bounding box center [913, 205] width 13 height 13
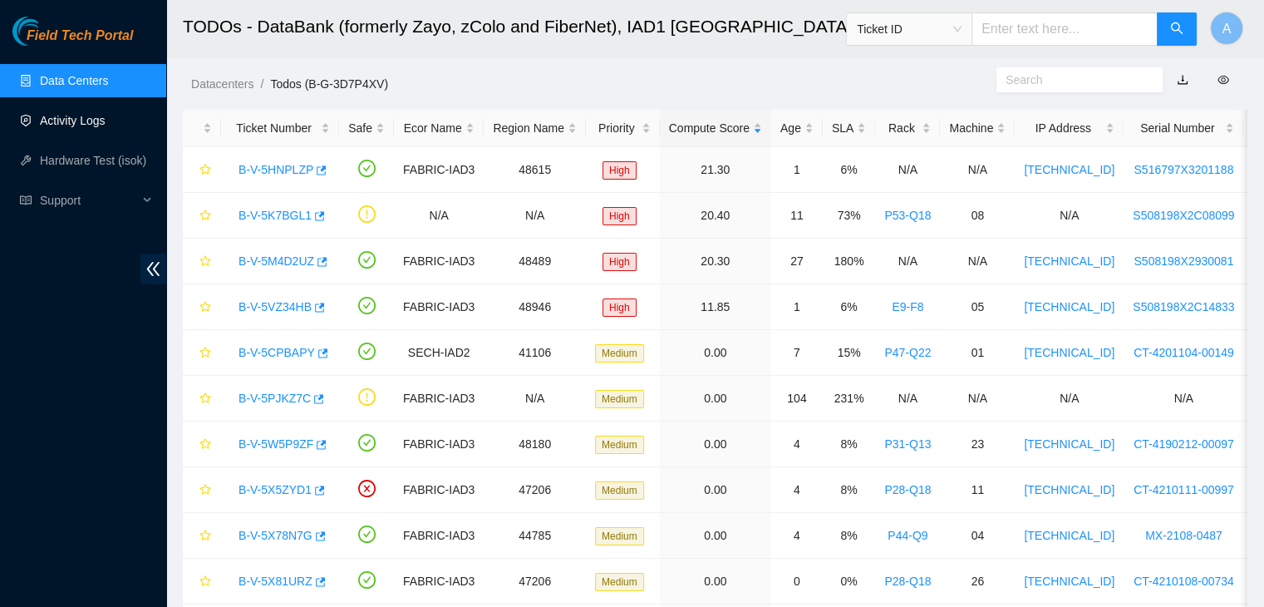
click at [89, 127] on link "Activity Logs" at bounding box center [73, 120] width 66 height 13
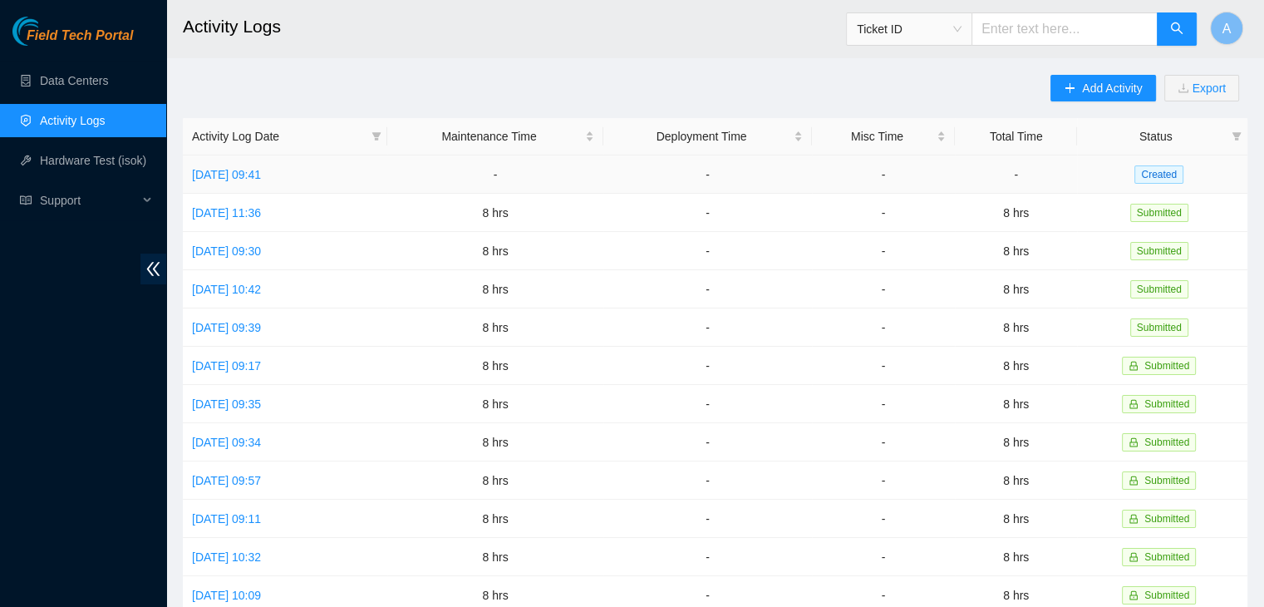
click at [283, 183] on td "Tue, 07 Oct 2025 09:41" at bounding box center [285, 174] width 204 height 38
click at [261, 175] on link "Tue, 07 Oct 2025 09:41" at bounding box center [226, 174] width 69 height 13
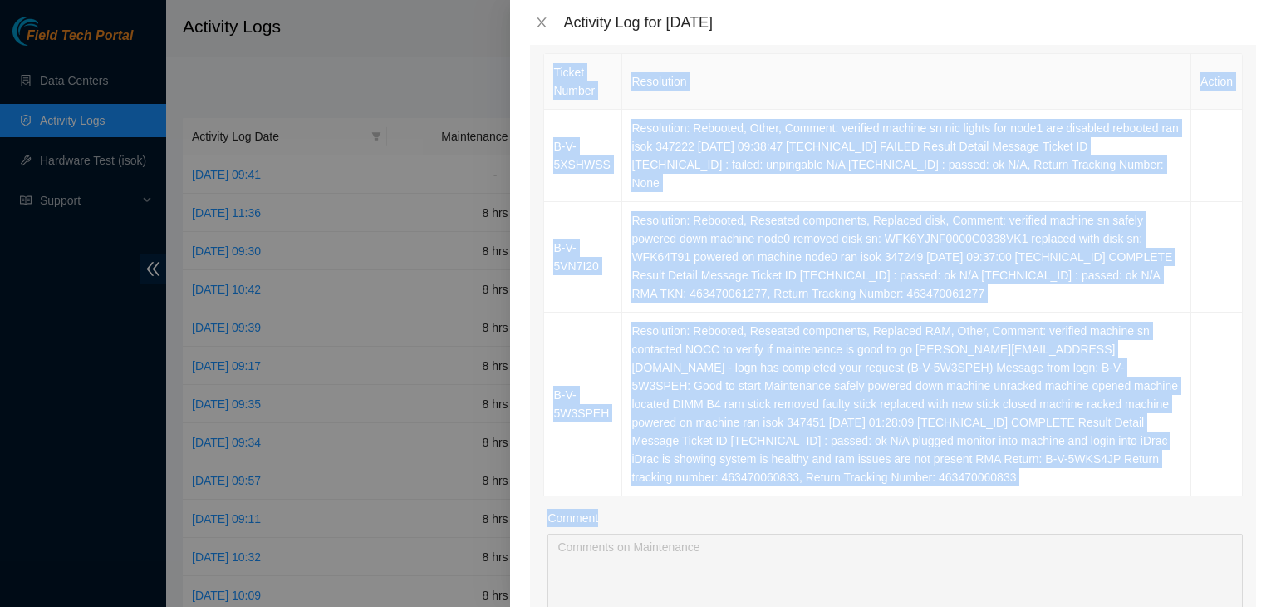
scroll to position [268, 0]
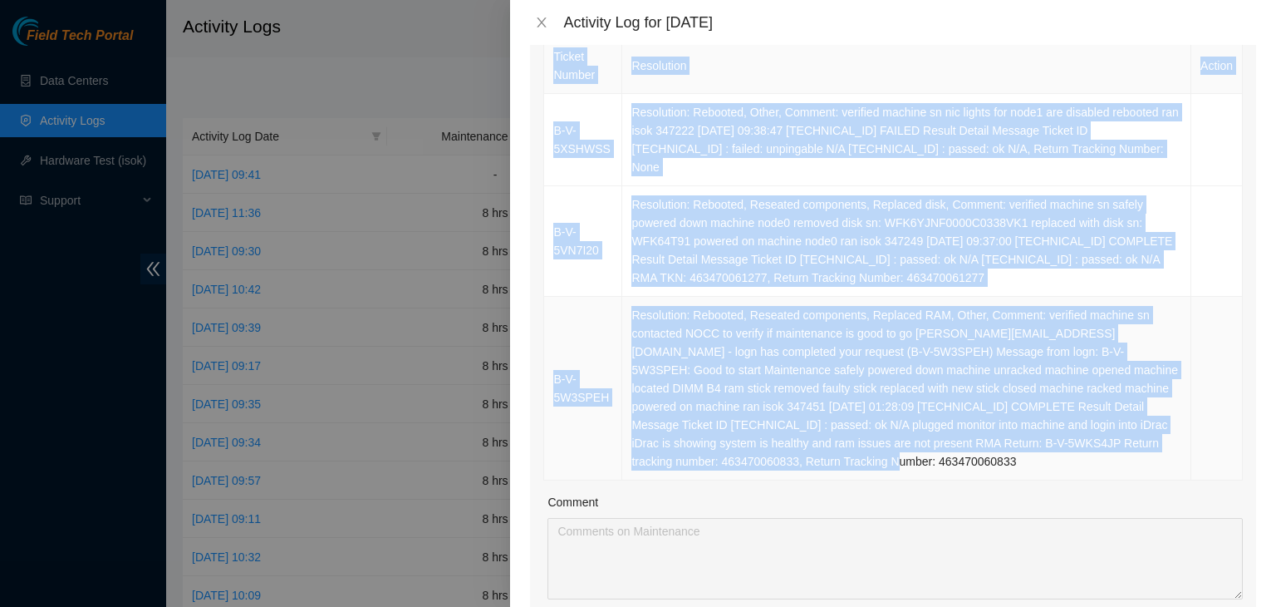
drag, startPoint x: 588, startPoint y: 217, endPoint x: 943, endPoint y: 453, distance: 426.2
click at [943, 453] on table "Ticket Number Resolution Action B-V-5XSHWSS Resolution: Rebooted, Other, Commen…" at bounding box center [893, 258] width 699 height 443
copy table "Ticket Number Resolution Action B-V-5XSHWSS Resolution: Rebooted, Other, Commen…"
click at [943, 453] on td "Resolution: Rebooted, Reseated components, Replaced RAM, Other, Comment: verifi…" at bounding box center [906, 389] width 569 height 184
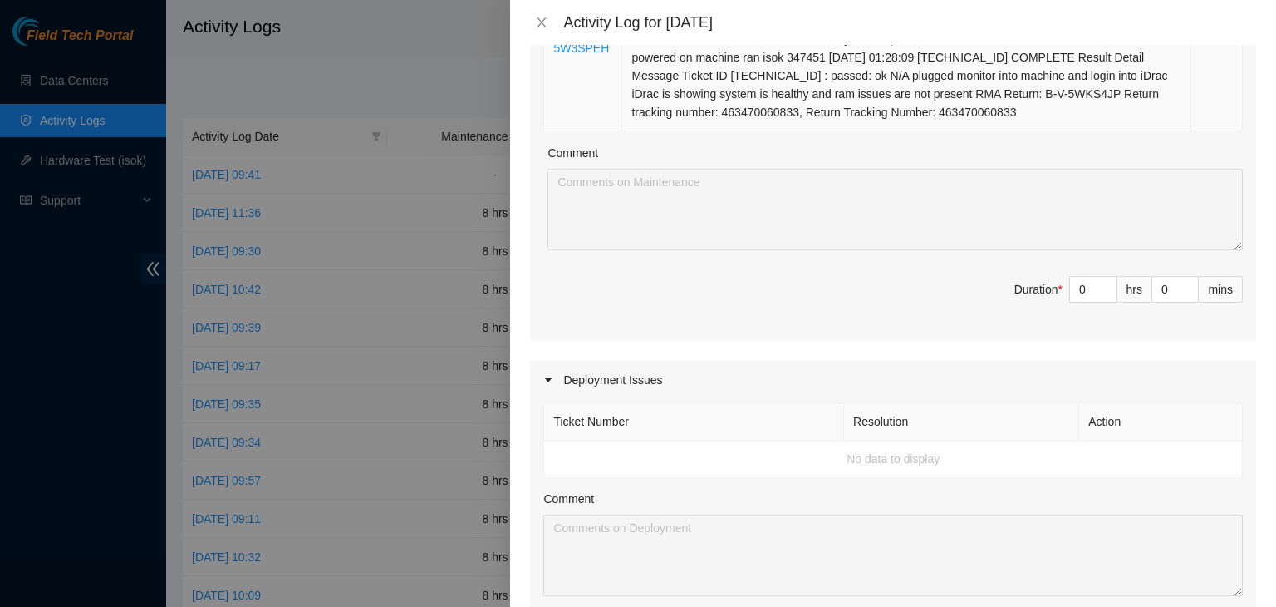
scroll to position [622, 0]
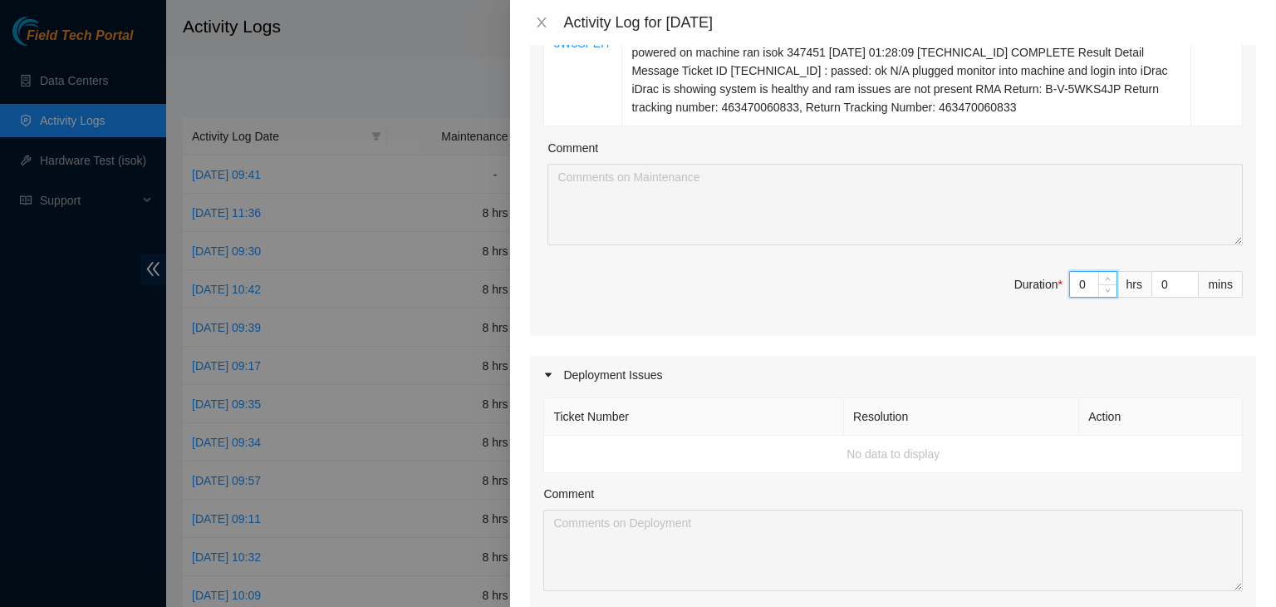
click at [1080, 272] on input "0" at bounding box center [1093, 284] width 47 height 25
type input "8"
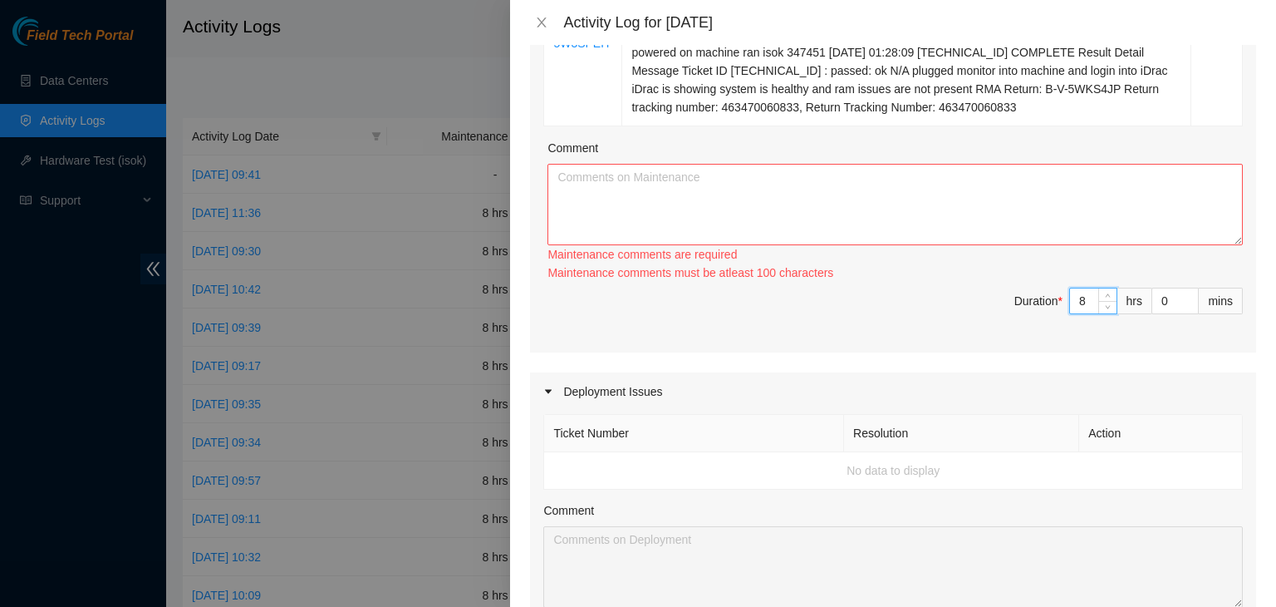
paste input "Ticket Number Resolution Action B-V-5XSHWSS Resolution: Rebooted, Other, Commen…"
click at [1070, 288] on input at bounding box center [1093, 300] width 47 height 25
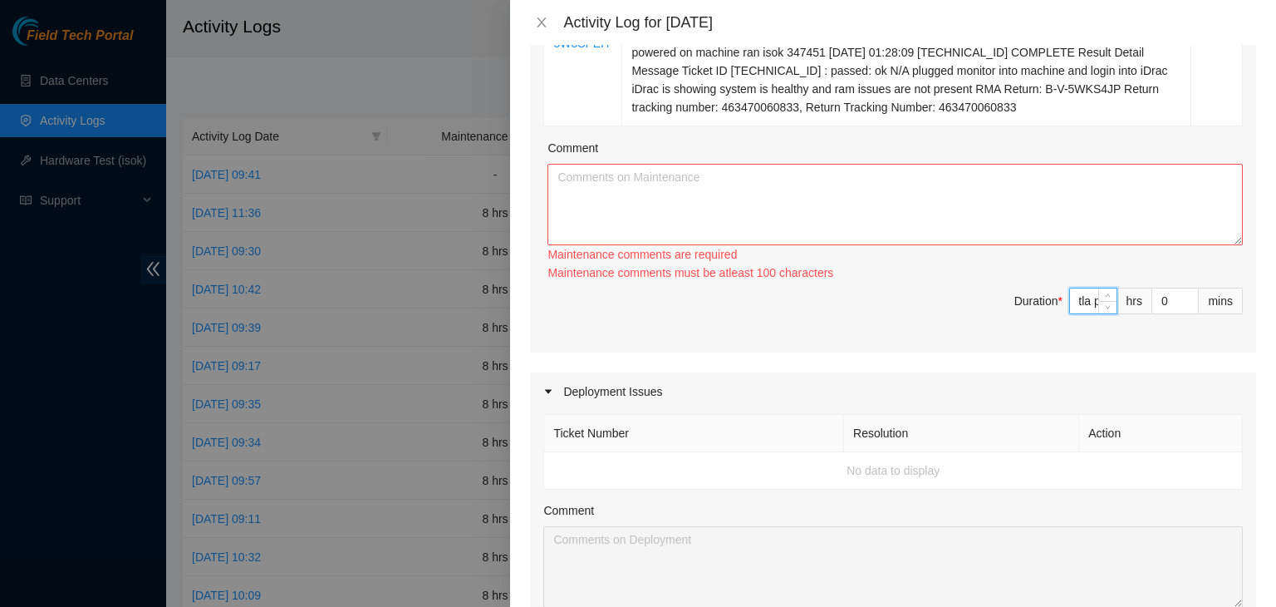
click at [1073, 288] on input at bounding box center [1093, 300] width 47 height 25
type input "8Ticket Number Resolution Action B-V-5XSHWSS Resolution: Rebooted, Other, Comme…"
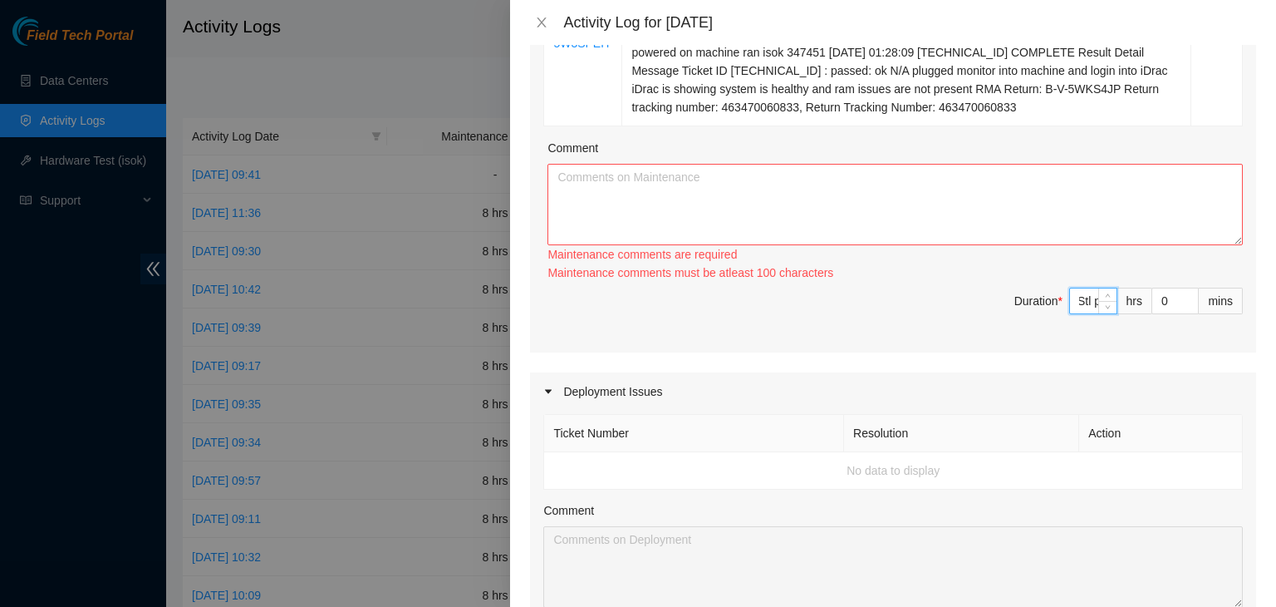
click at [1073, 288] on input at bounding box center [1093, 300] width 47 height 25
type input "0"
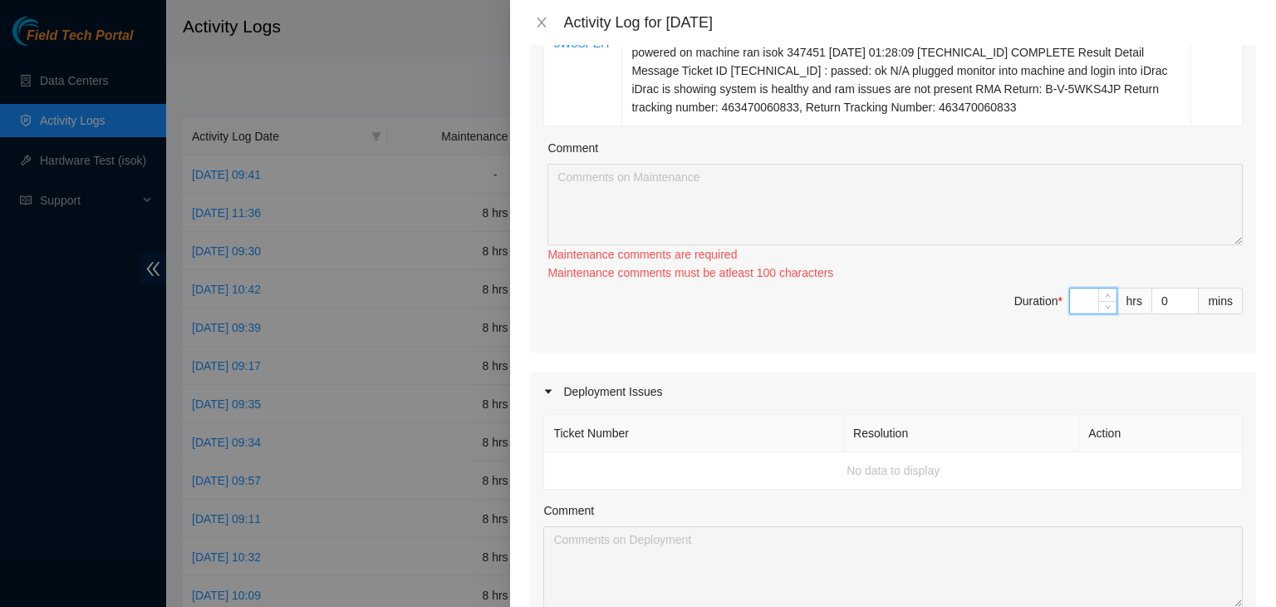
scroll to position [0, 0]
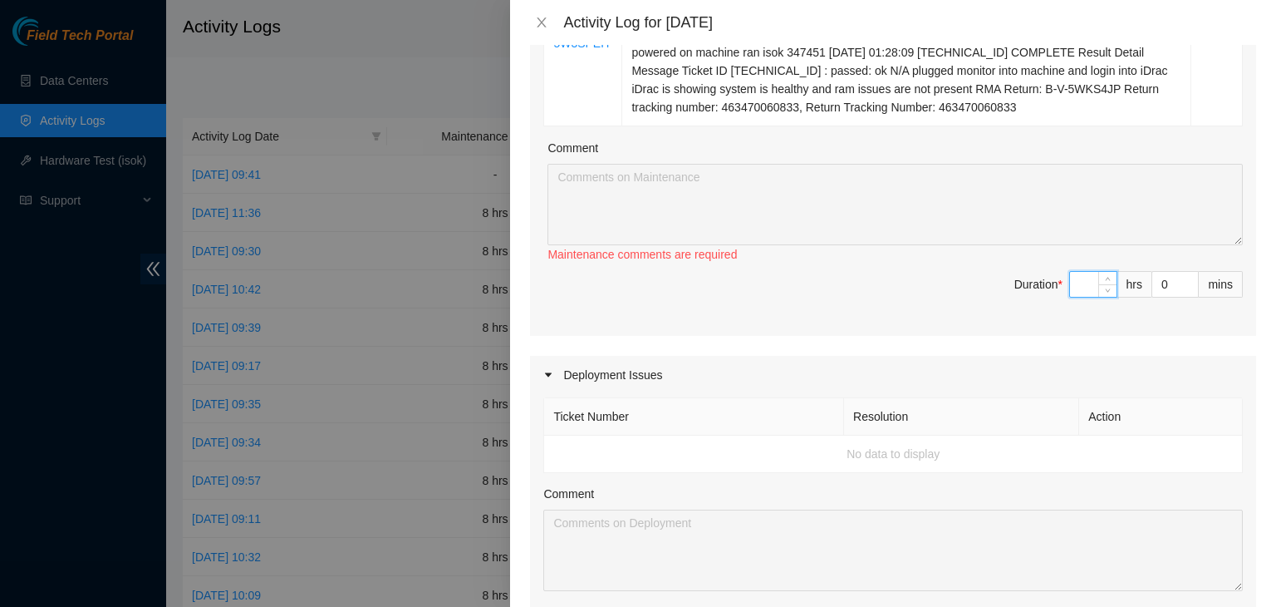
type input "8"
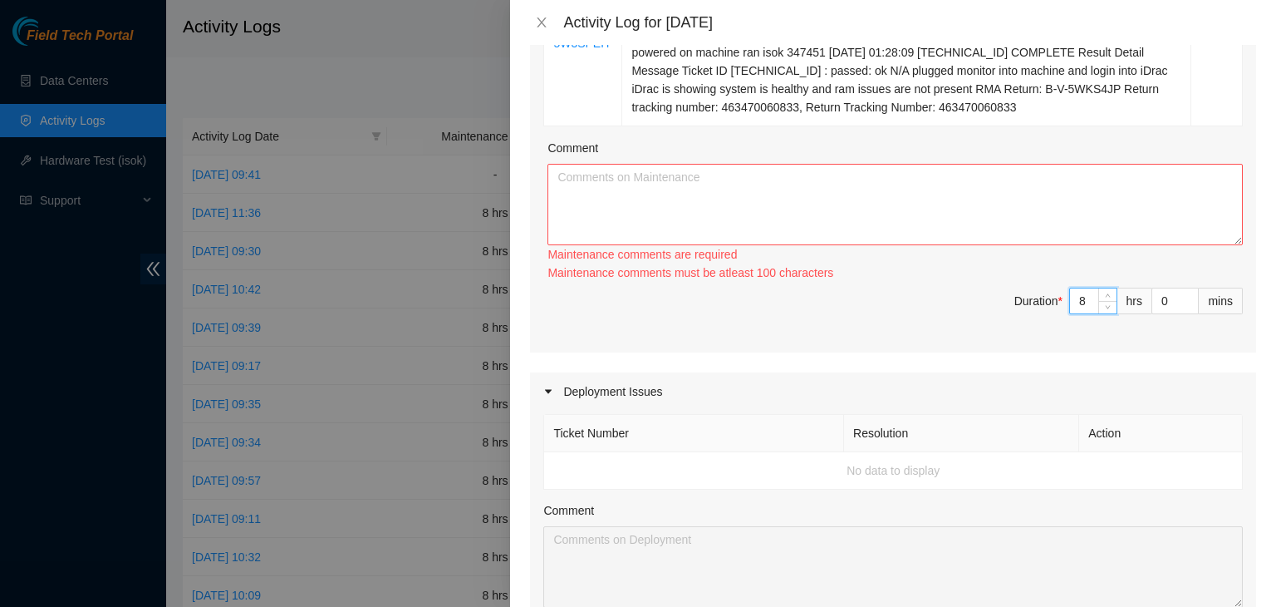
type input "8"
click at [1045, 174] on textarea "Comment" at bounding box center [896, 204] width 696 height 81
paste textarea "Ticket Number Resolution Action B-V-5XSHWSS Resolution: Rebooted, Other, Commen…"
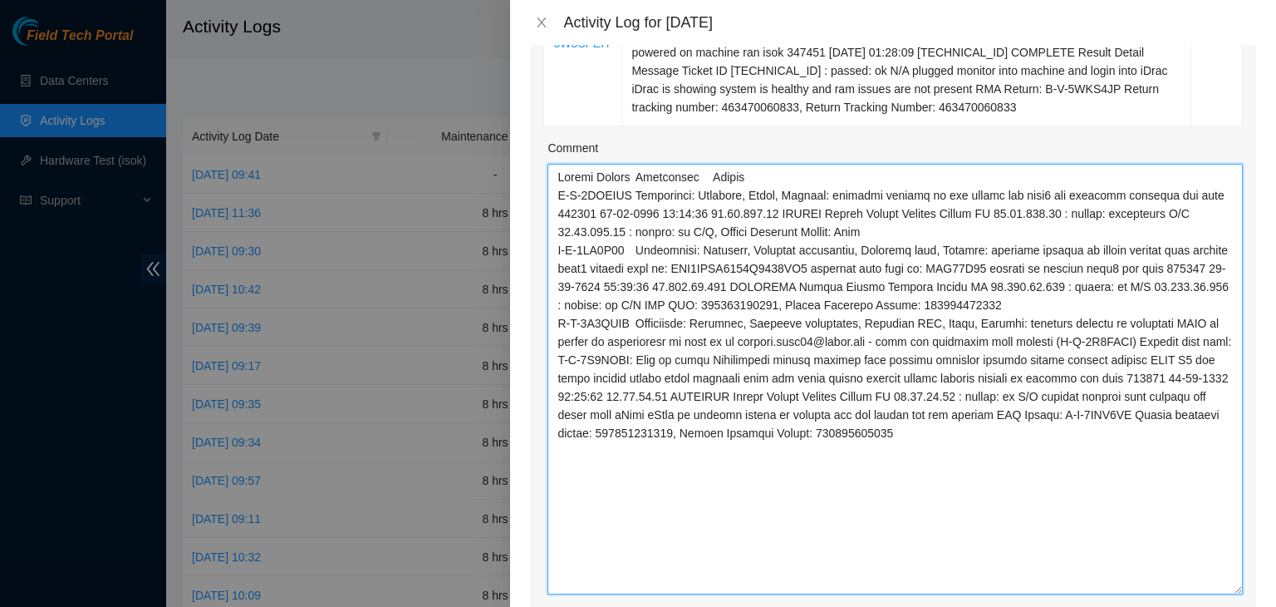
drag, startPoint x: 1220, startPoint y: 223, endPoint x: 1120, endPoint y: 573, distance: 363.8
click at [1120, 573] on textarea "Comment" at bounding box center [896, 379] width 696 height 430
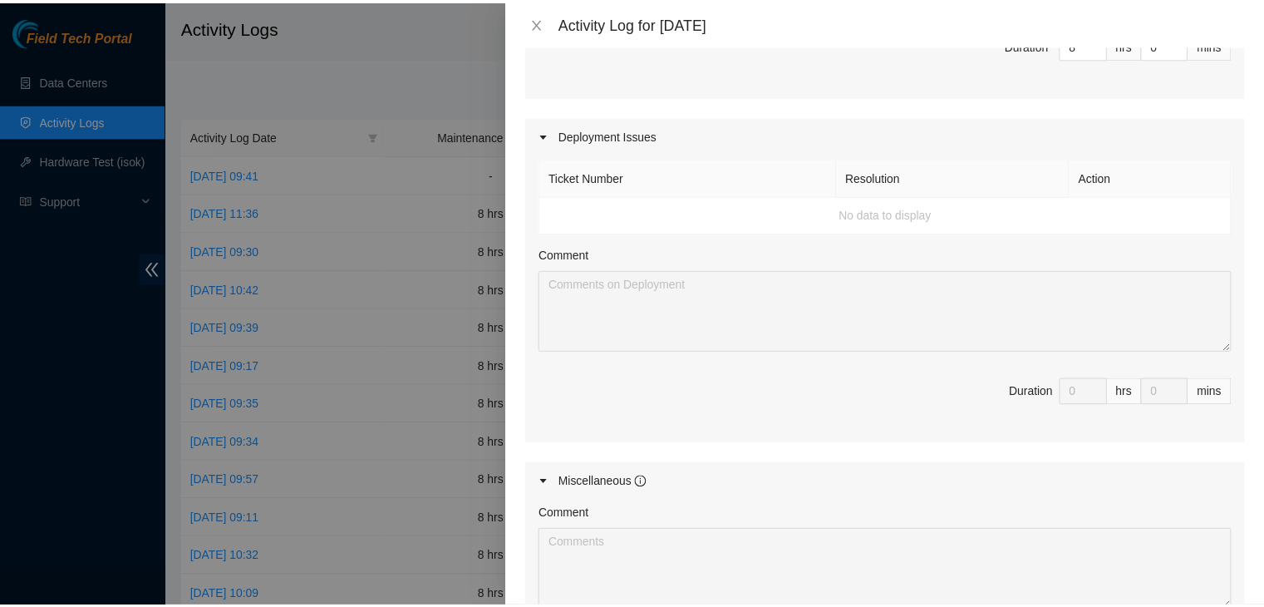
scroll to position [1458, 0]
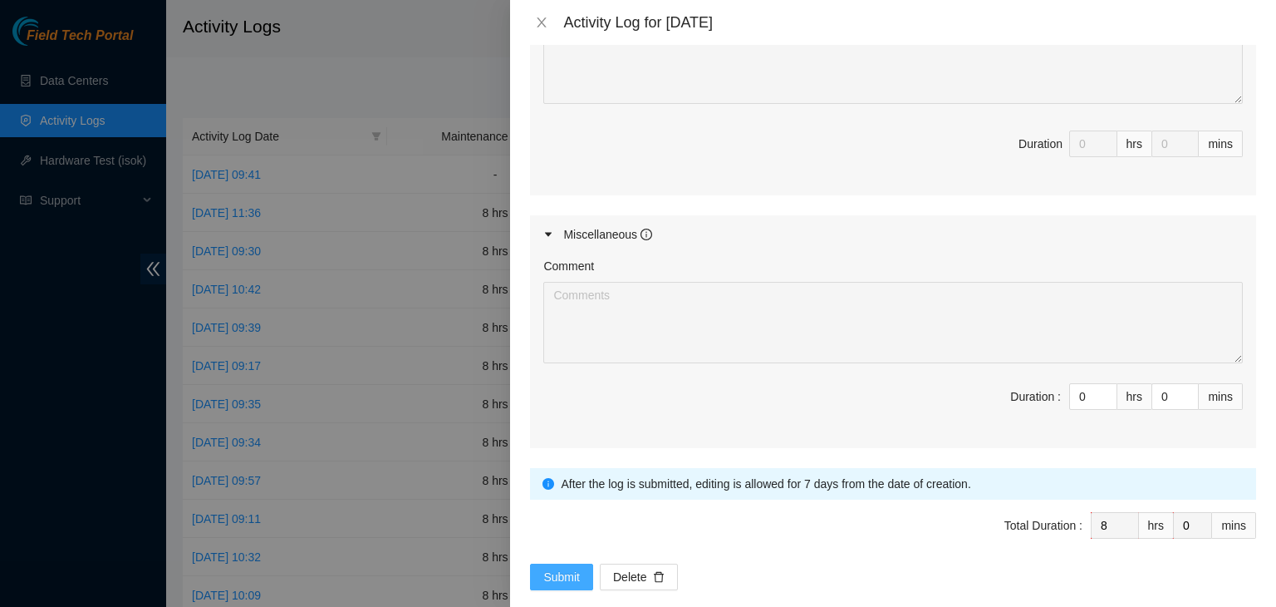
type textarea "Ticket Number Resolution Action B-V-5XSHWSS Resolution: Rebooted, Other, Commen…"
click at [545, 568] on span "Submit" at bounding box center [561, 577] width 37 height 18
